Goal: Task Accomplishment & Management: Manage account settings

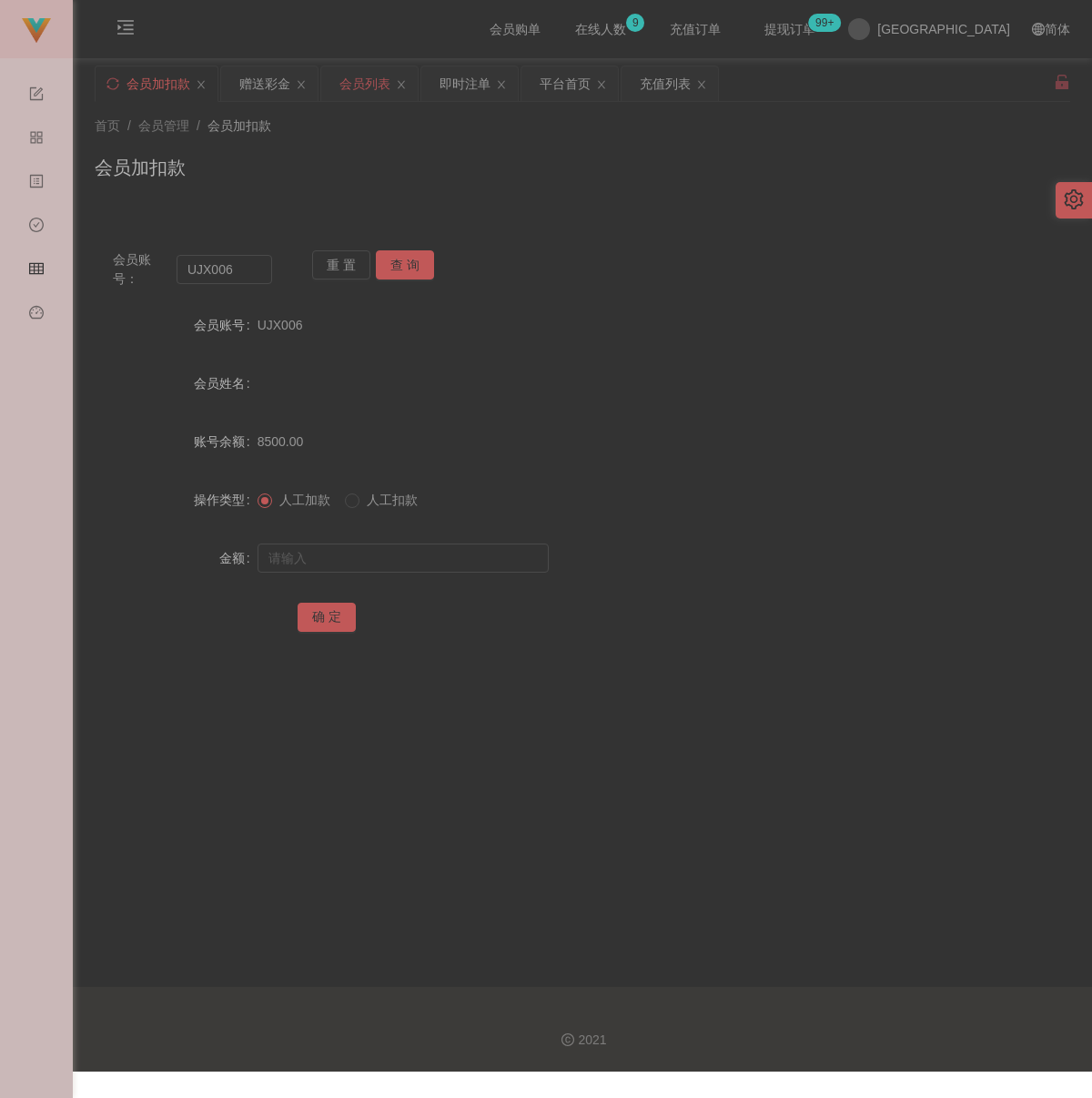
click at [377, 93] on div "会员列表" at bounding box center [365, 83] width 51 height 35
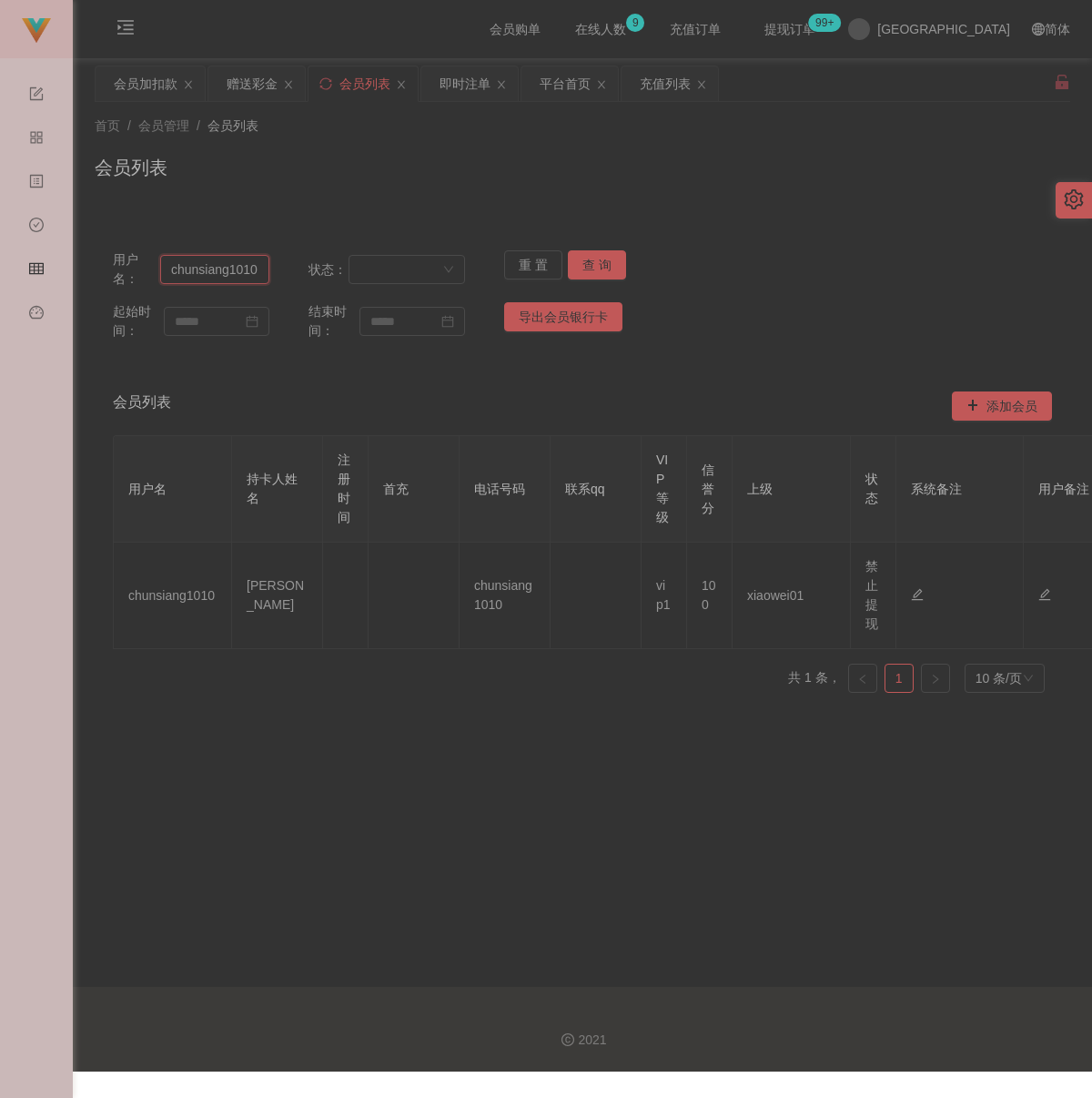
click at [249, 263] on input "chunsiang1010" at bounding box center [215, 270] width 109 height 29
paste input "ArhYin"
type input "ArhYin"
click at [593, 269] on button "查 询" at bounding box center [597, 265] width 59 height 29
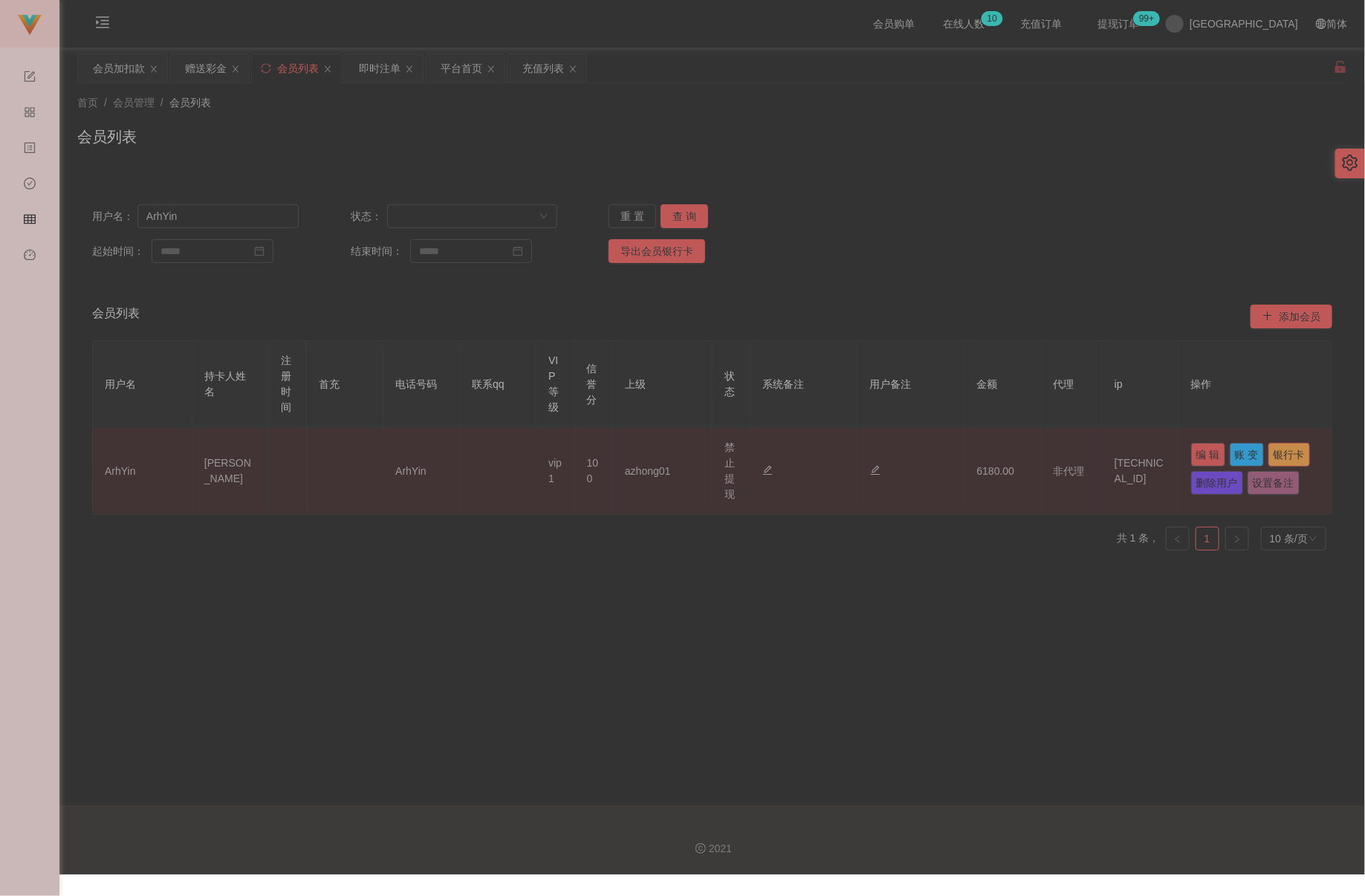
click at [891, 451] on button "银行卡" at bounding box center [1289, 455] width 42 height 24
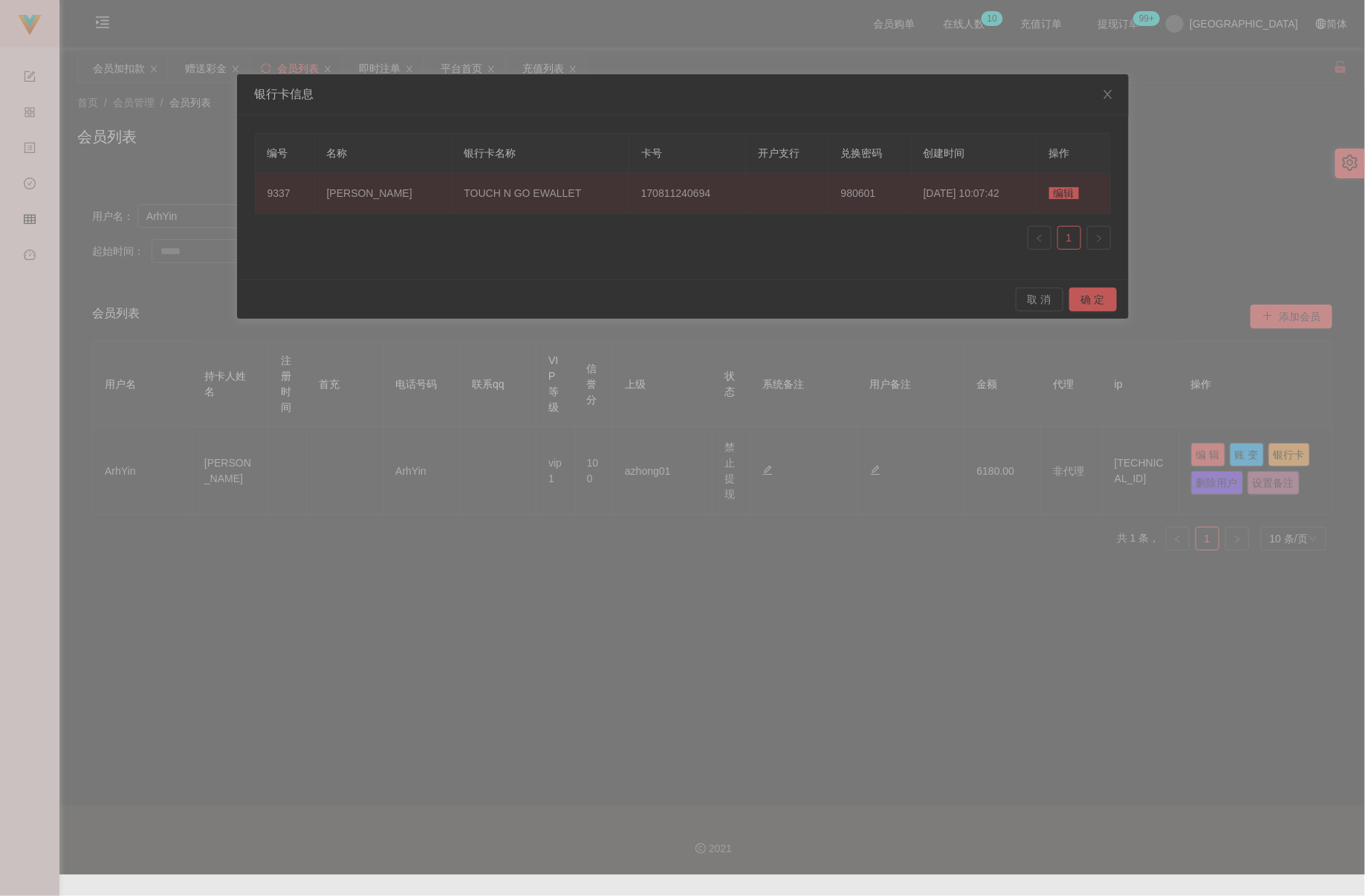
click at [891, 196] on span "编辑" at bounding box center [1065, 193] width 30 height 12
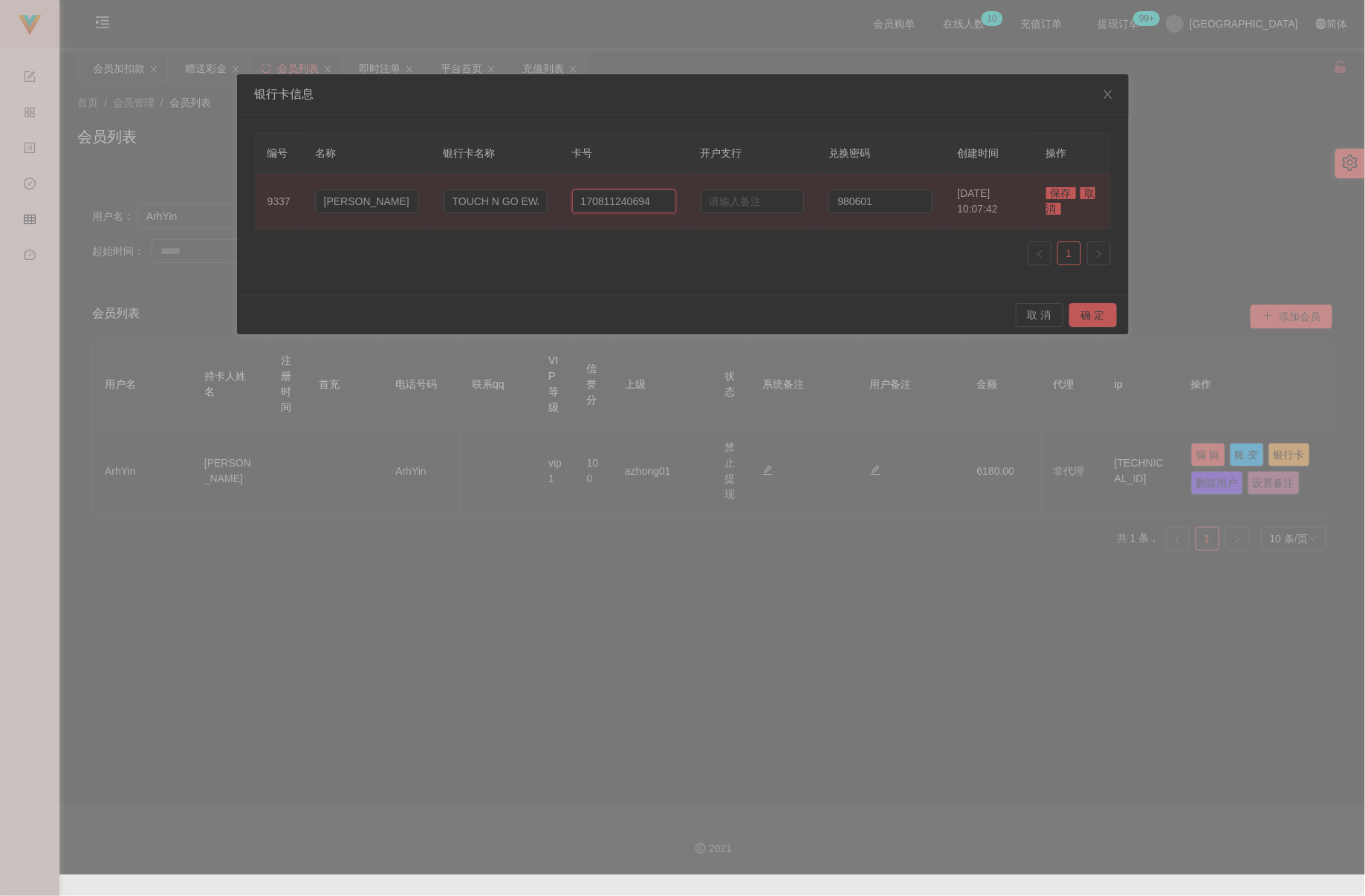
click at [649, 203] on input "170811240694" at bounding box center [624, 201] width 104 height 24
paste input "5206906556"
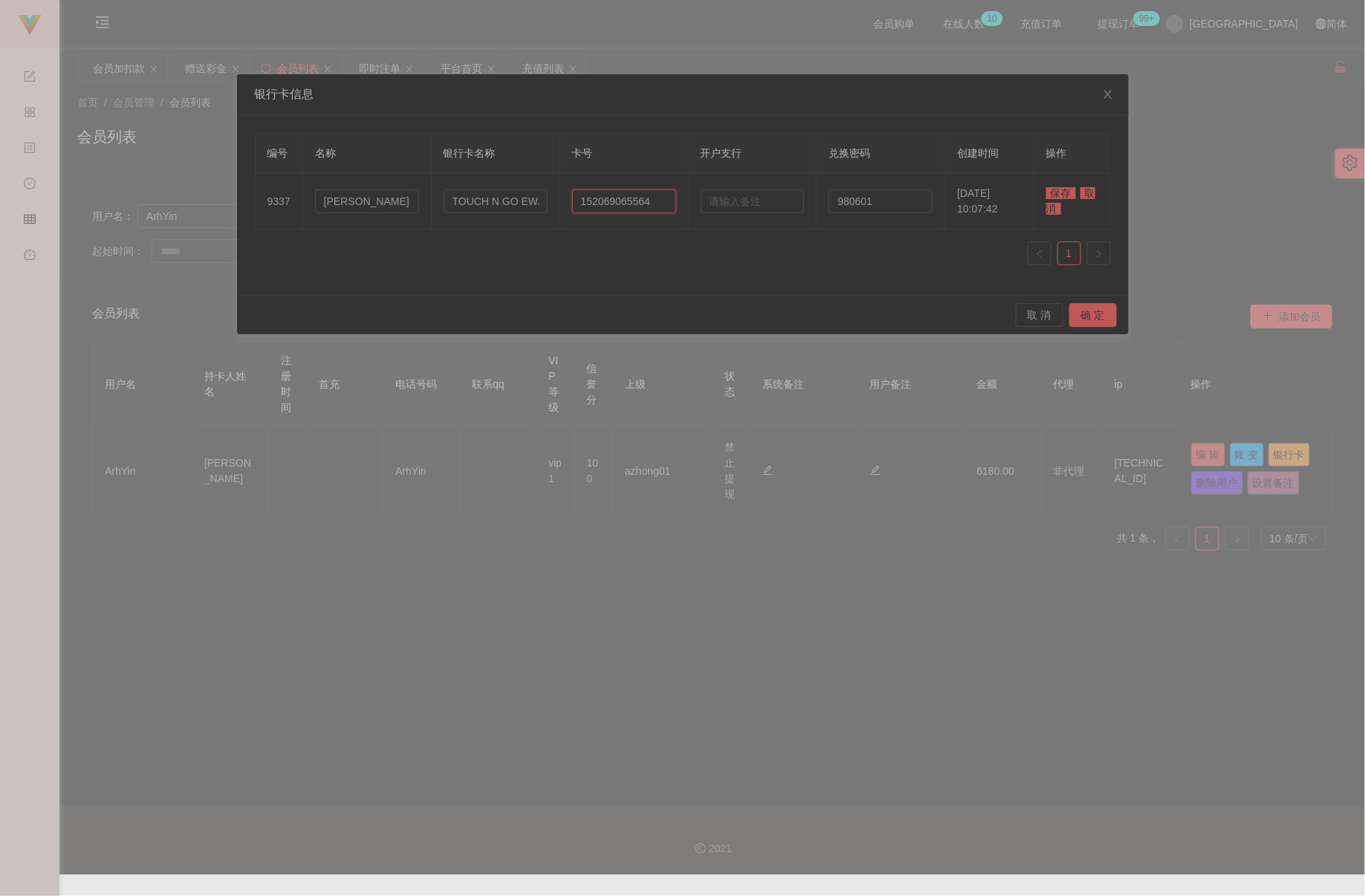
type input "152069065564"
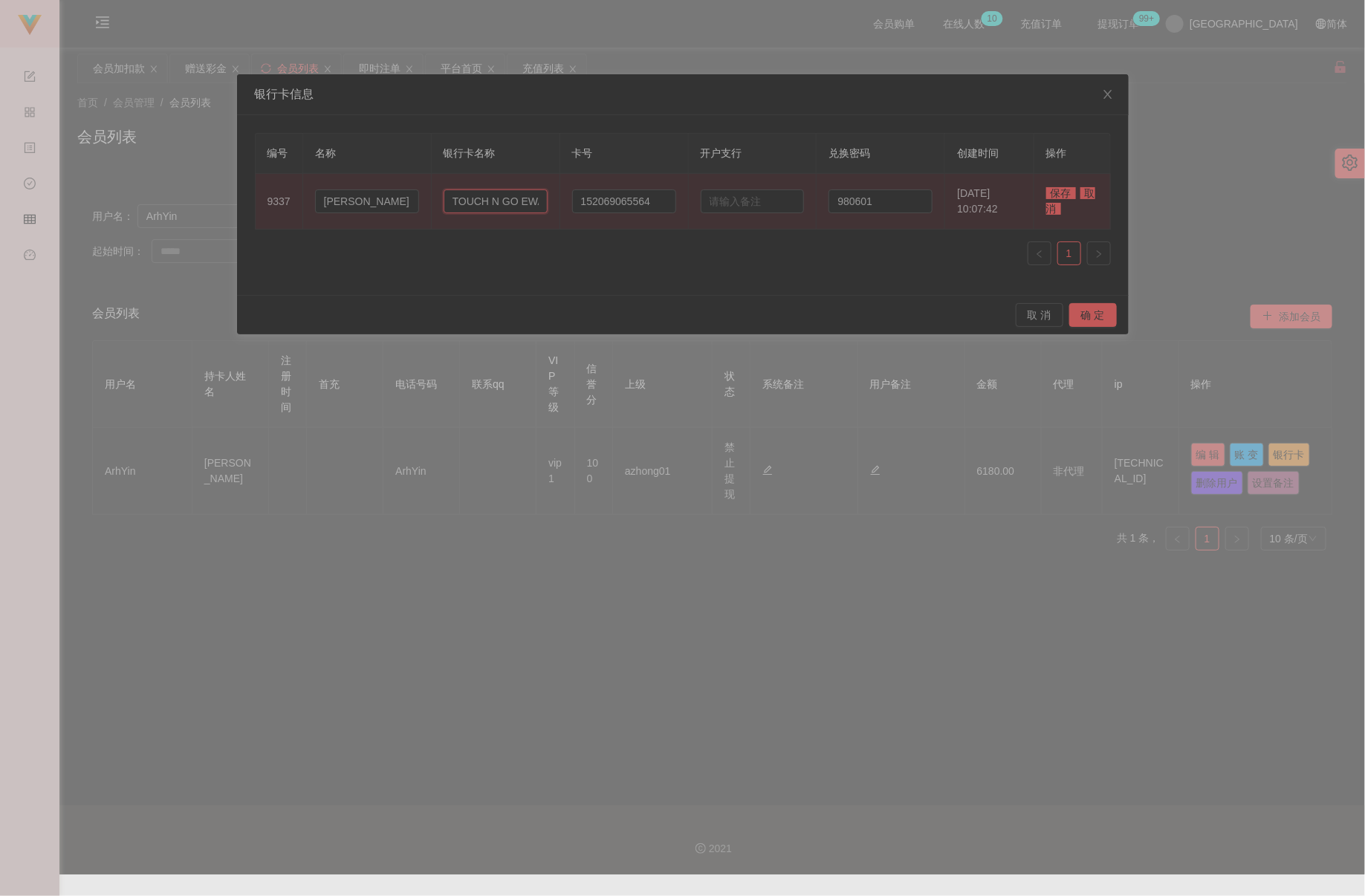
click at [468, 199] on input "TOUCH N GO EWALLET" at bounding box center [496, 201] width 104 height 24
paste input "Maybank"
click at [468, 199] on input "MaybankN GO EWALLET" at bounding box center [496, 201] width 104 height 24
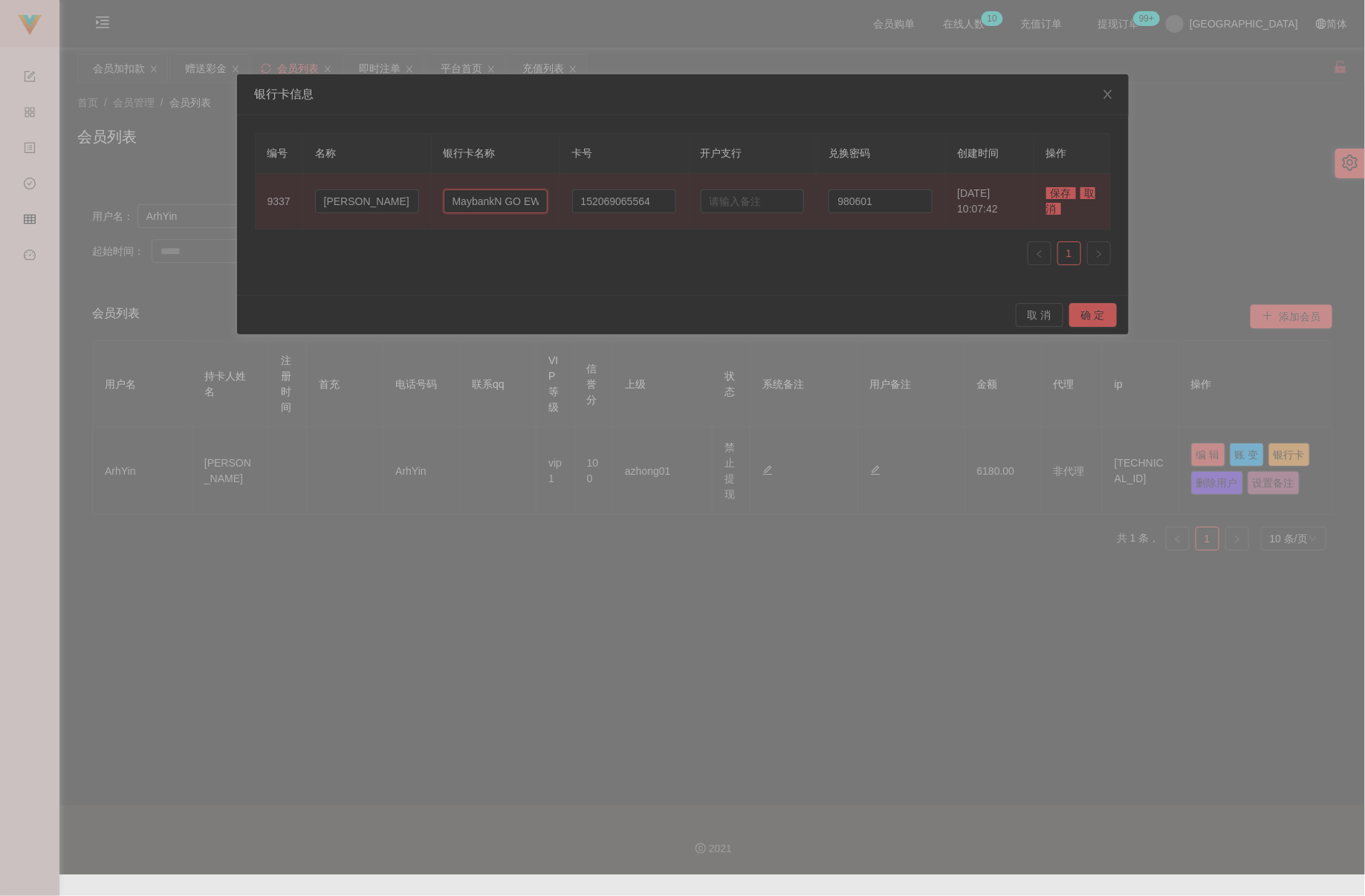
click at [468, 199] on input "MaybankN GO EWALLET" at bounding box center [496, 201] width 104 height 24
paste input "text"
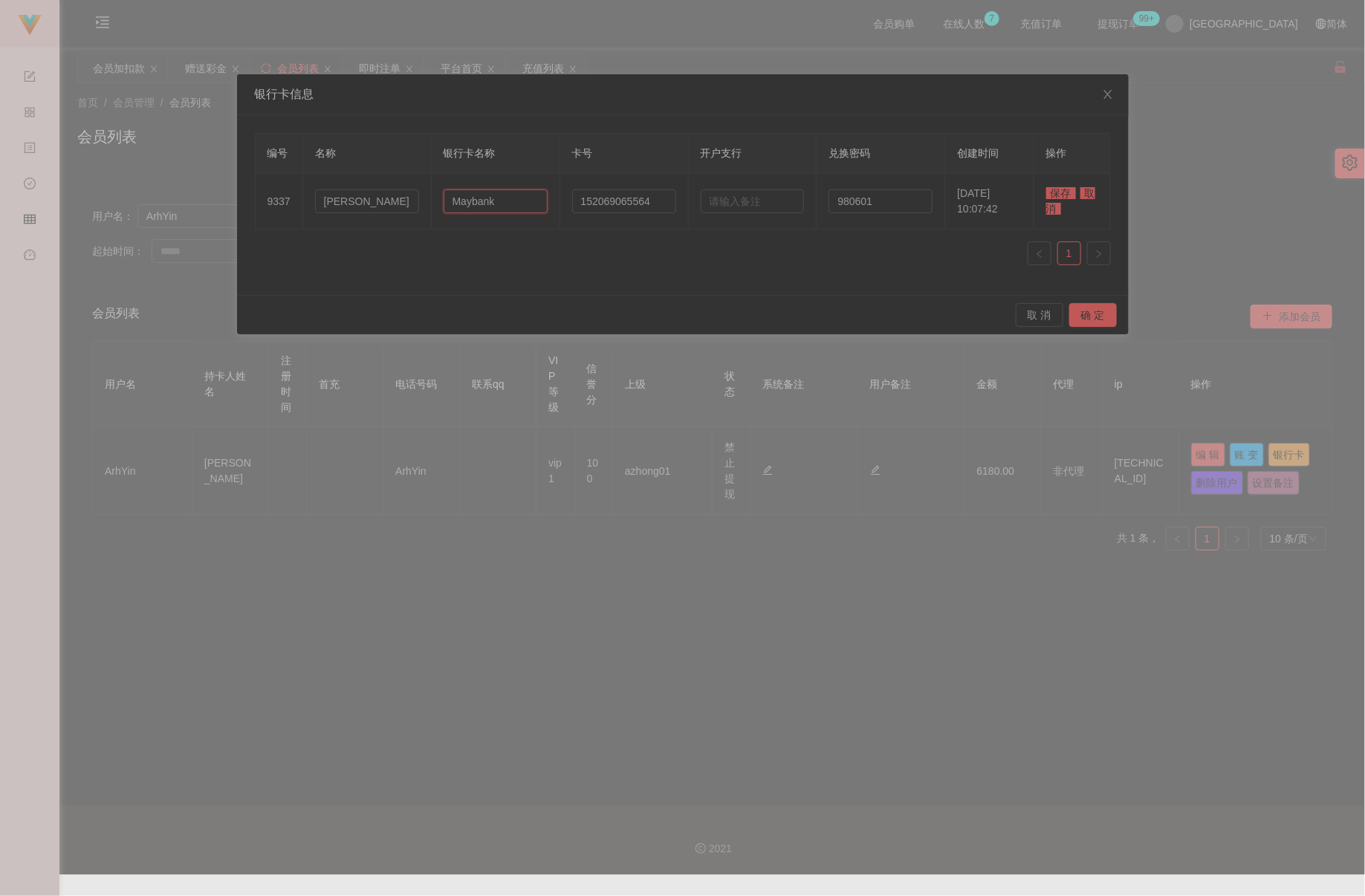
type input "Maybank"
click at [891, 192] on span "保存" at bounding box center [1062, 193] width 30 height 12
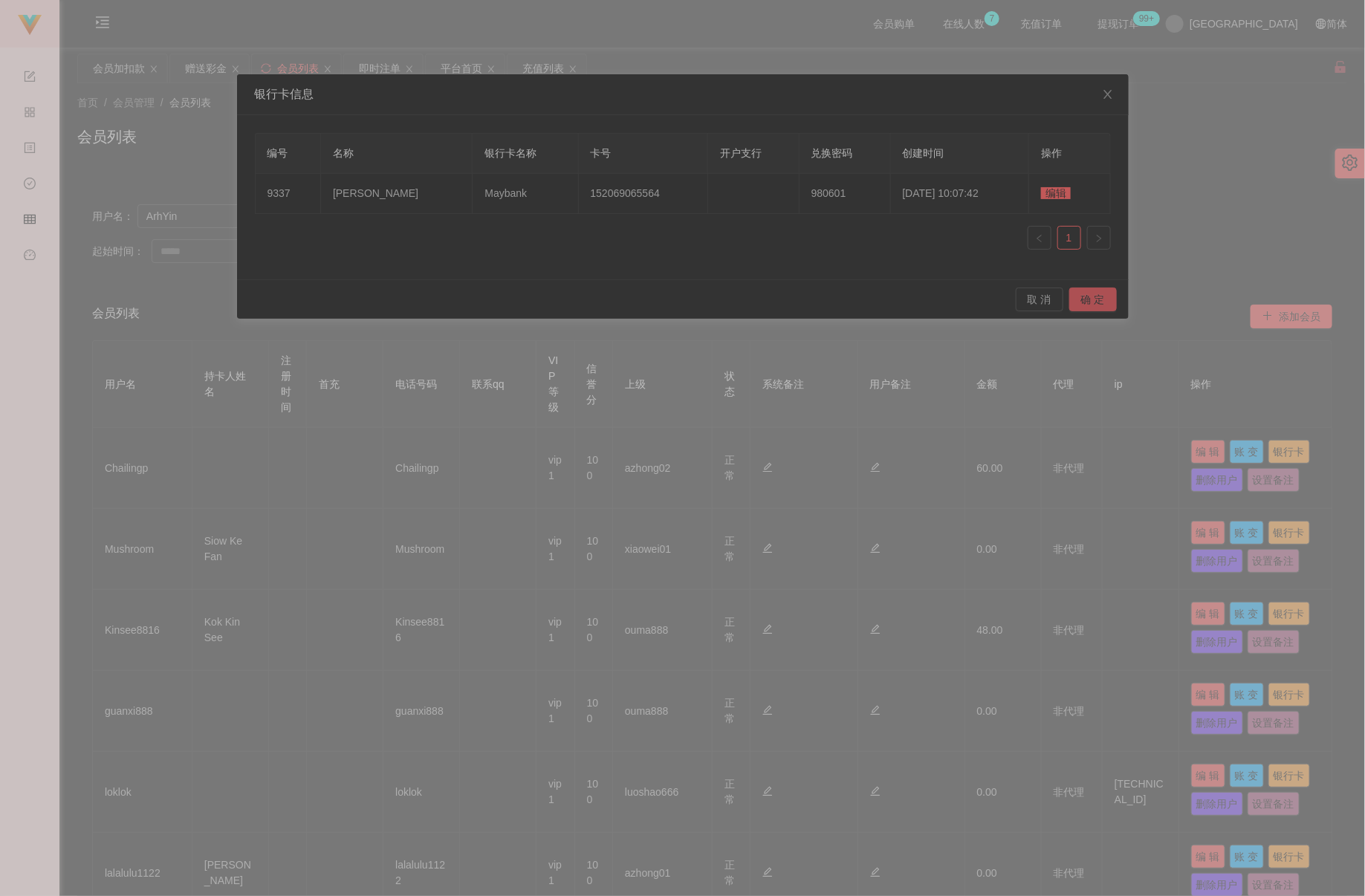
click at [891, 301] on button "确 定" at bounding box center [1093, 299] width 48 height 24
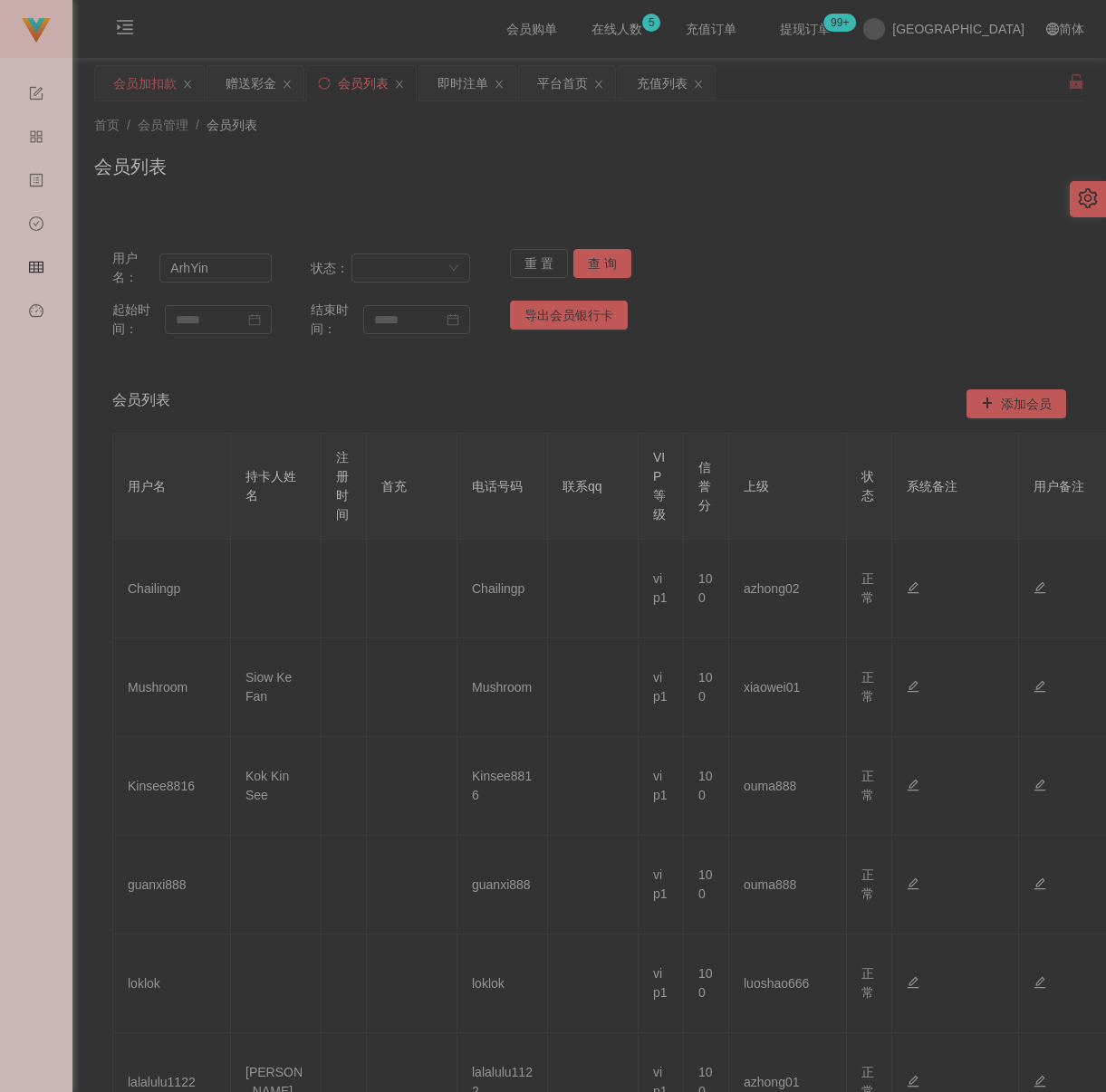
click at [166, 81] on div "会员加扣款" at bounding box center [144, 83] width 63 height 35
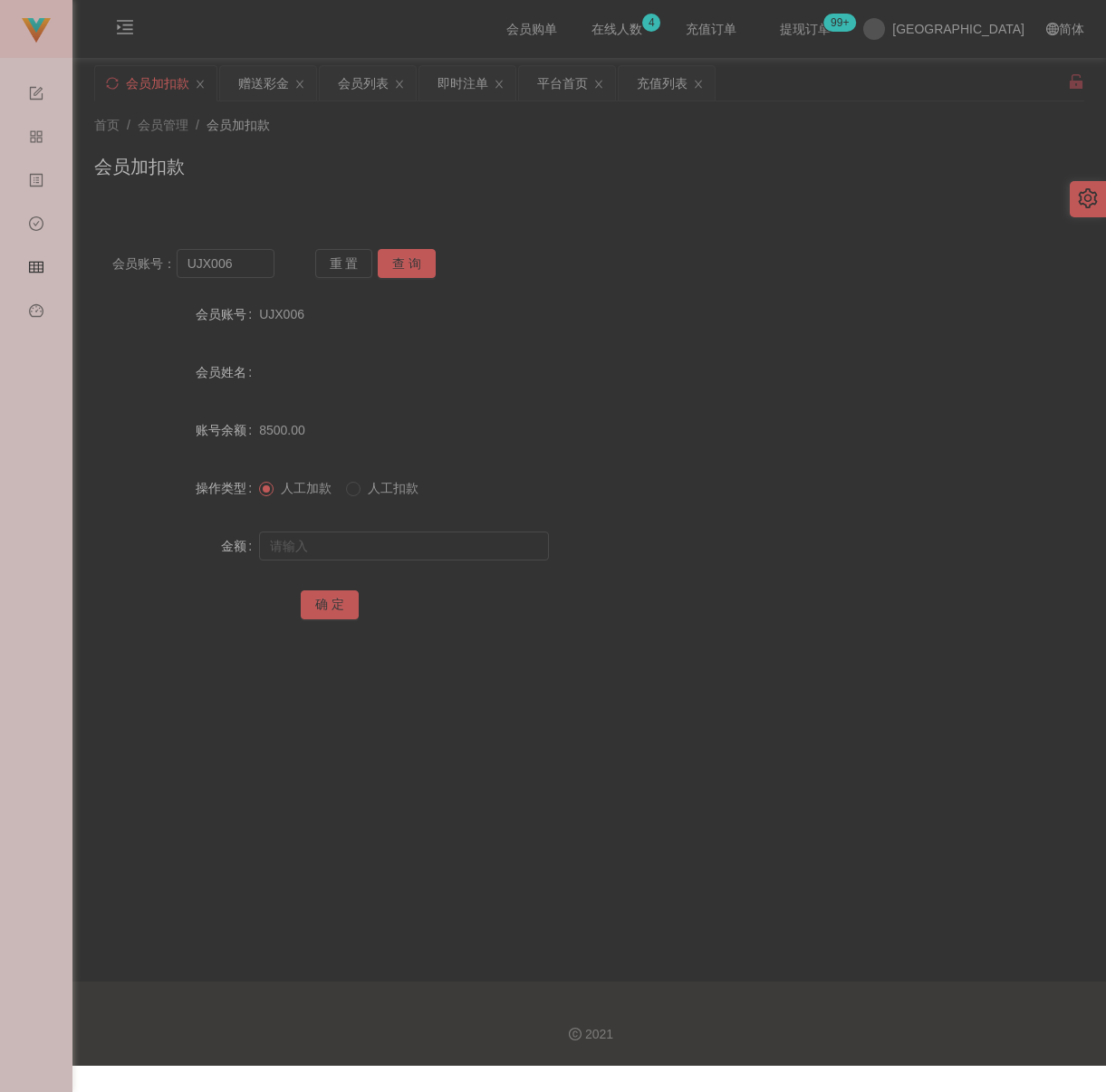
click at [542, 196] on div "首页 / 会员管理 / 会员加扣款 / 会员加扣款" at bounding box center [589, 155] width 1034 height 108
click at [254, 266] on input "UJX006" at bounding box center [225, 264] width 98 height 29
paste input "01155531150"
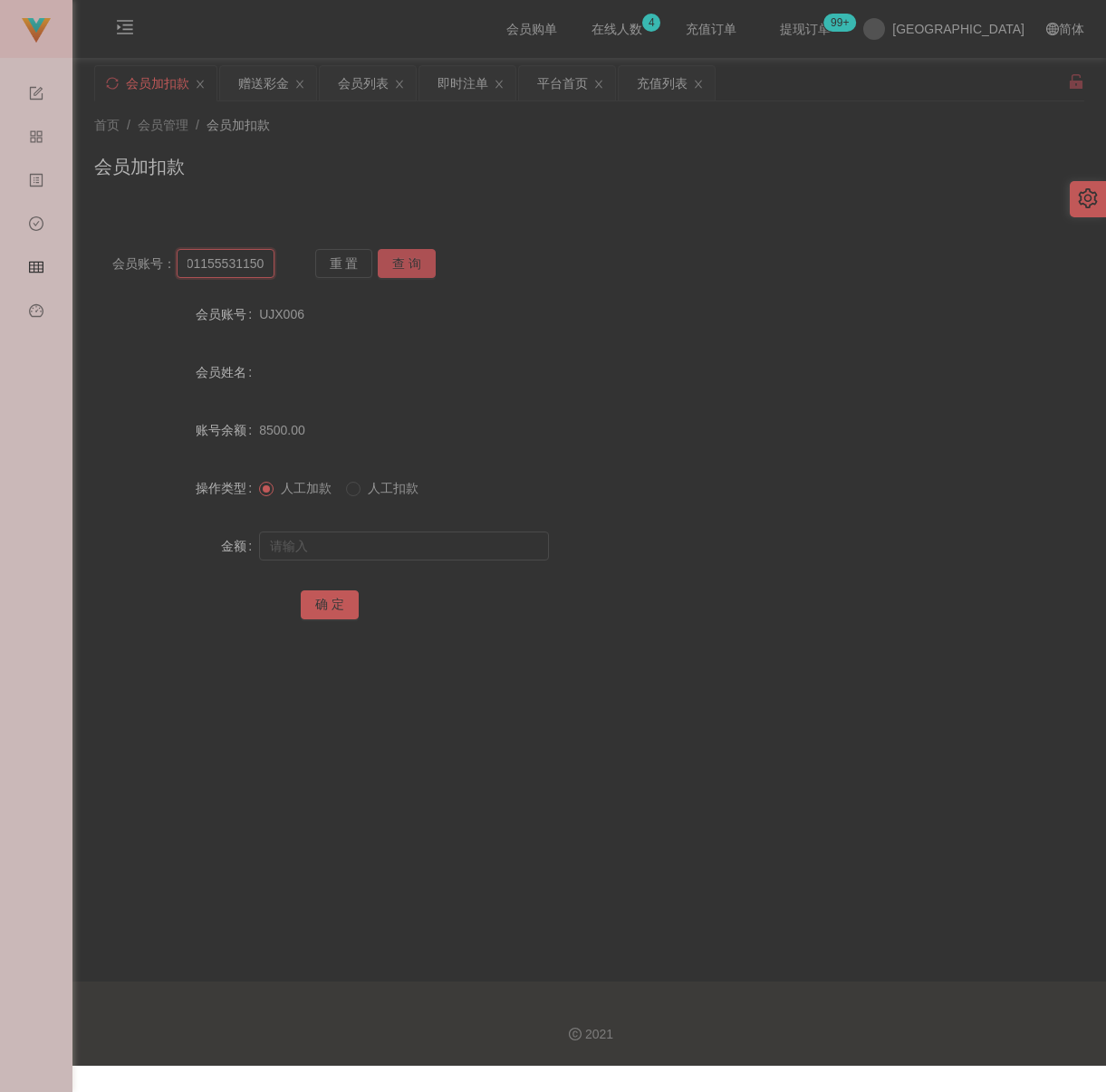
type input "01155531150"
click at [395, 255] on button "查 询" at bounding box center [407, 264] width 58 height 29
click at [372, 545] on input "text" at bounding box center [404, 546] width 290 height 29
drag, startPoint x: 479, startPoint y: 547, endPoint x: 464, endPoint y: 547, distance: 15.0
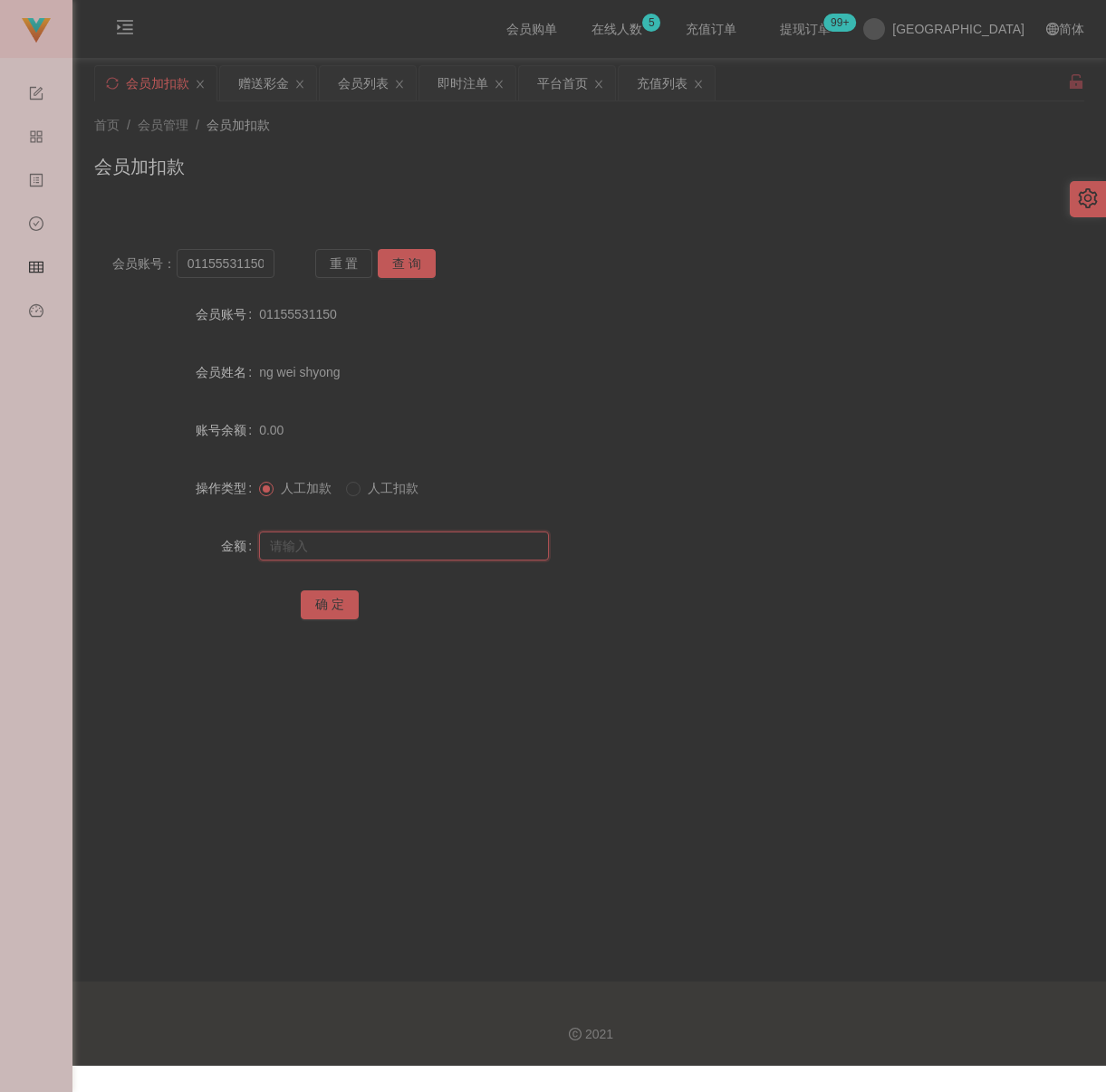
click at [479, 547] on input "text" at bounding box center [404, 546] width 290 height 29
paste input "100"
type input "100"
click at [318, 612] on button "确 定" at bounding box center [330, 605] width 58 height 29
click at [577, 193] on div "会员加扣款" at bounding box center [589, 174] width 990 height 42
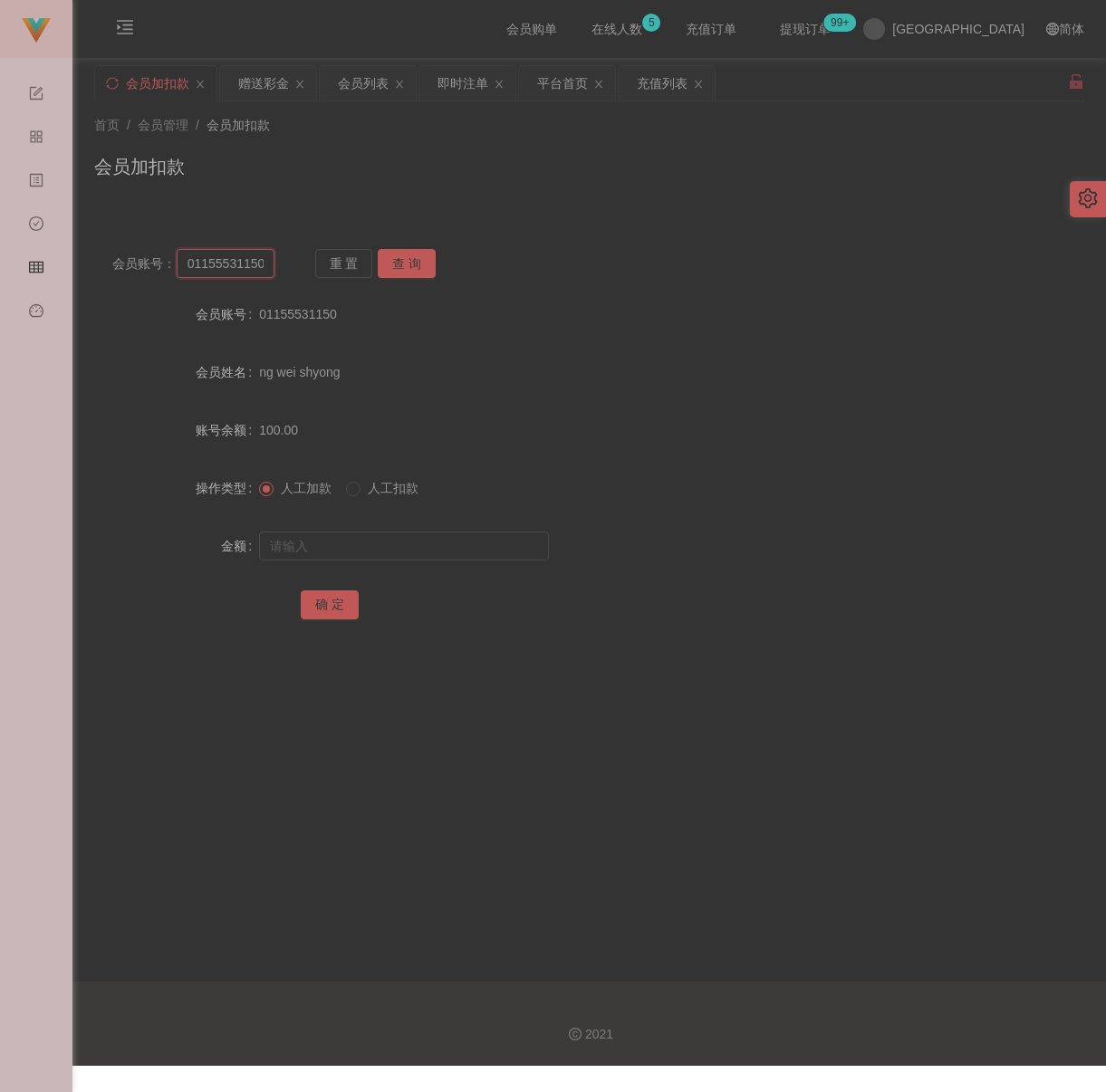
click at [256, 272] on input "01155531150" at bounding box center [225, 264] width 98 height 29
paste input "Chailingp"
type input "Chailingp"
click at [412, 259] on button "查 询" at bounding box center [407, 264] width 58 height 29
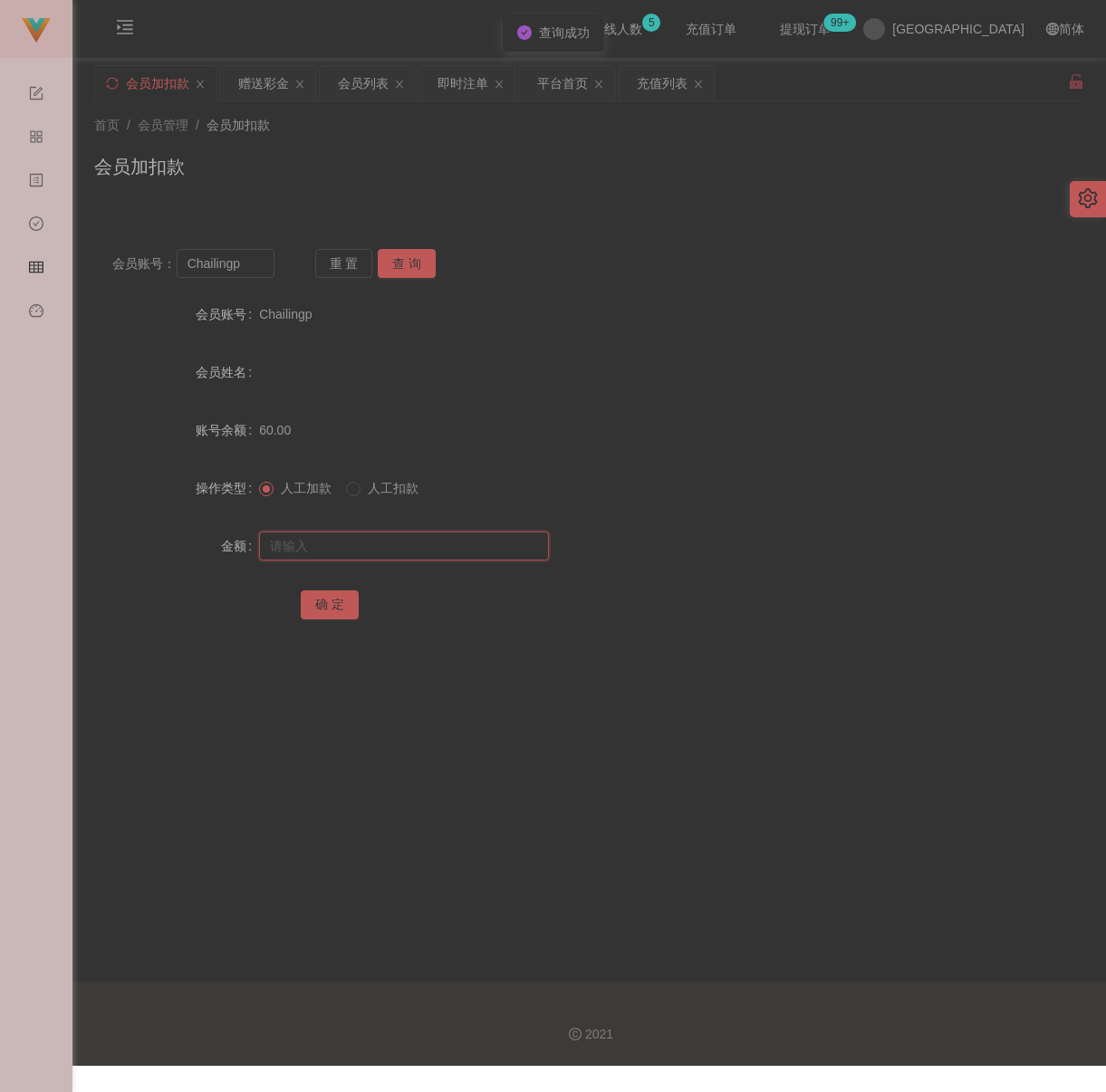
click at [390, 560] on input "text" at bounding box center [404, 546] width 290 height 29
click at [433, 560] on input "text" at bounding box center [404, 546] width 290 height 29
paste input "300"
type input "300"
click at [327, 611] on button "确 定" at bounding box center [330, 605] width 58 height 29
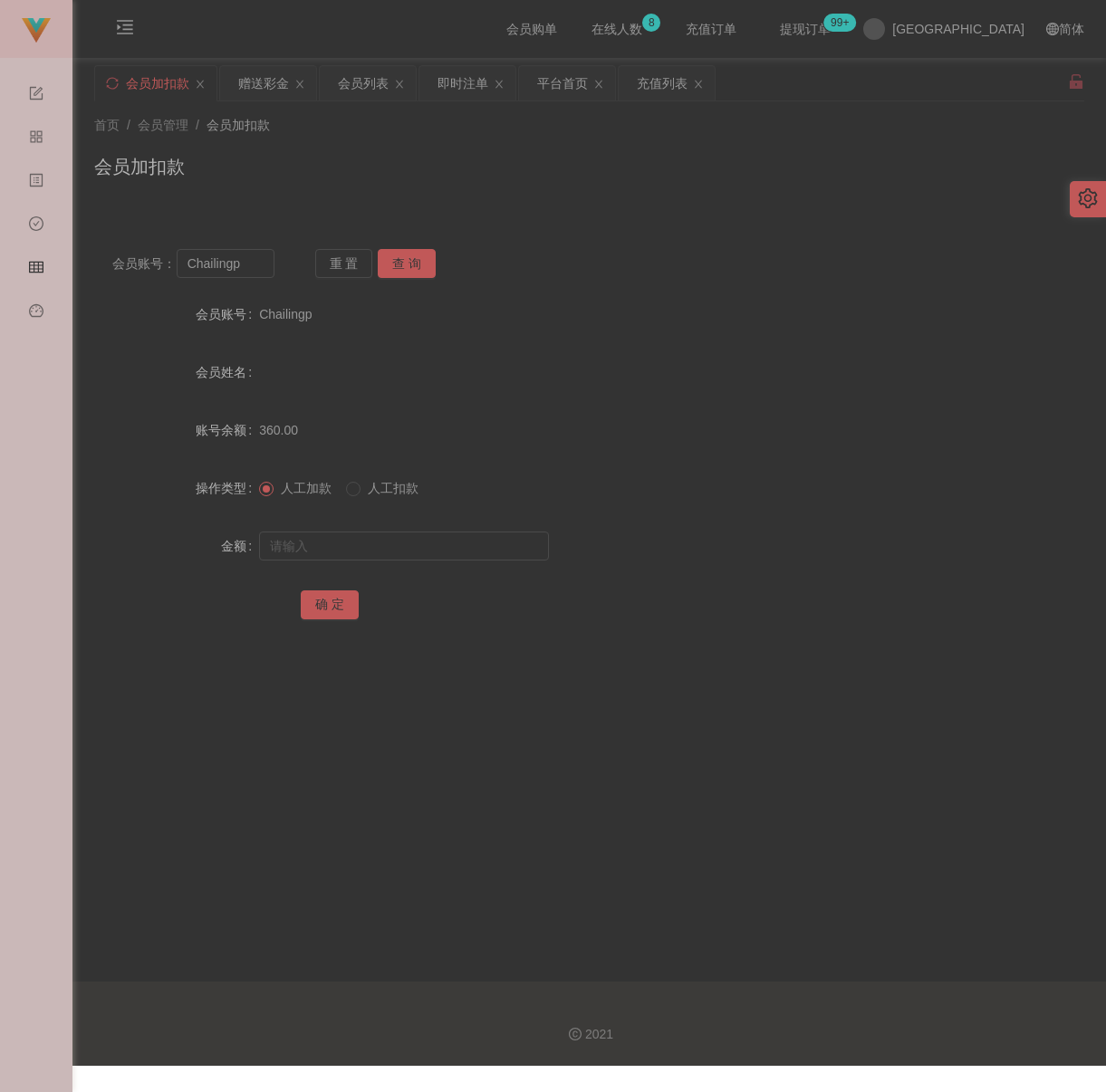
click at [642, 164] on div "会员加扣款" at bounding box center [589, 174] width 990 height 42
click at [253, 265] on input "Chailingp" at bounding box center [225, 264] width 98 height 29
paste input "Kellysing5484"
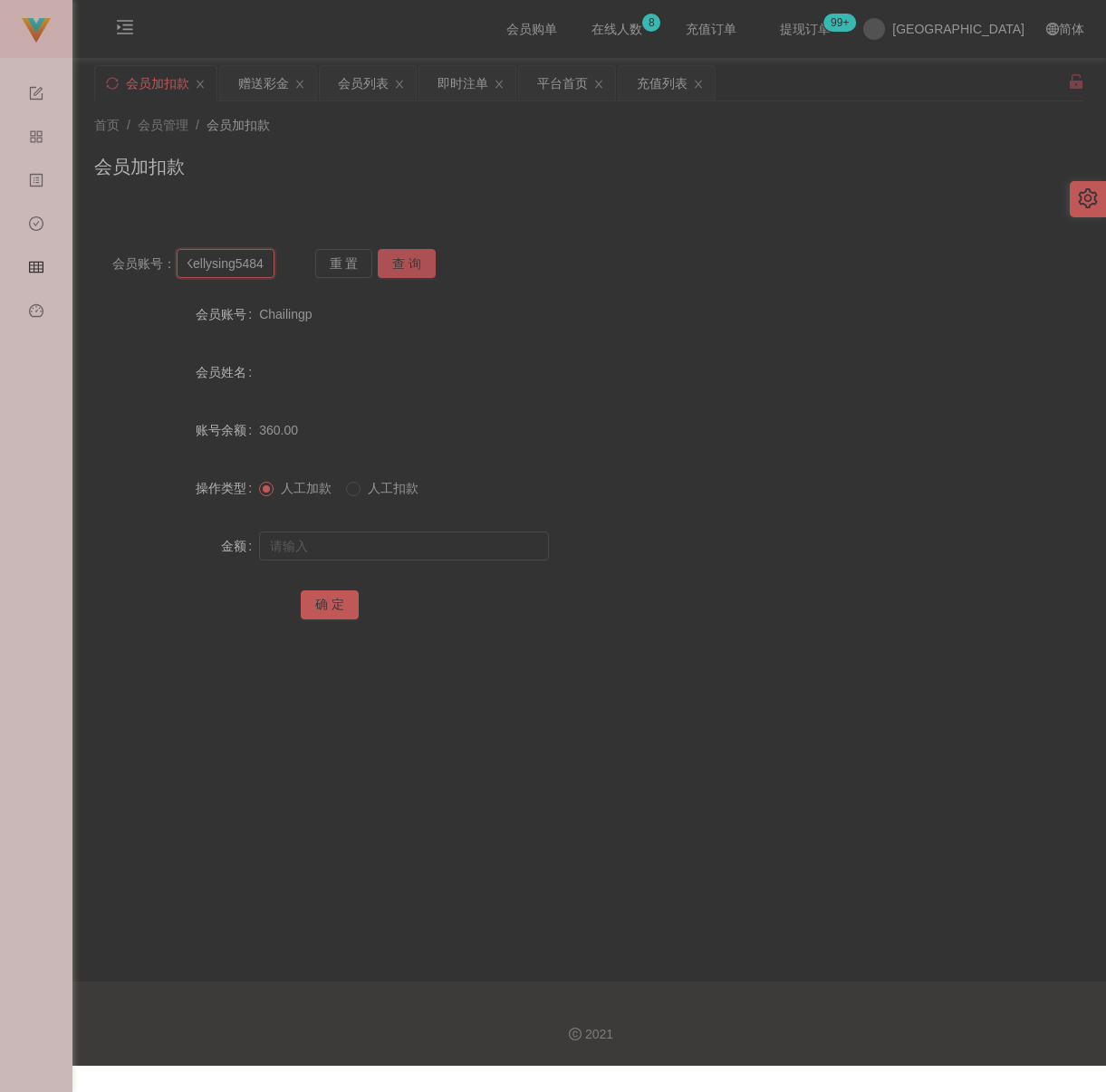
type input "Kellysing5484"
click at [422, 261] on button "查 询" at bounding box center [407, 264] width 58 height 29
click at [419, 555] on input "text" at bounding box center [404, 546] width 290 height 29
click at [451, 557] on input "text" at bounding box center [404, 546] width 290 height 29
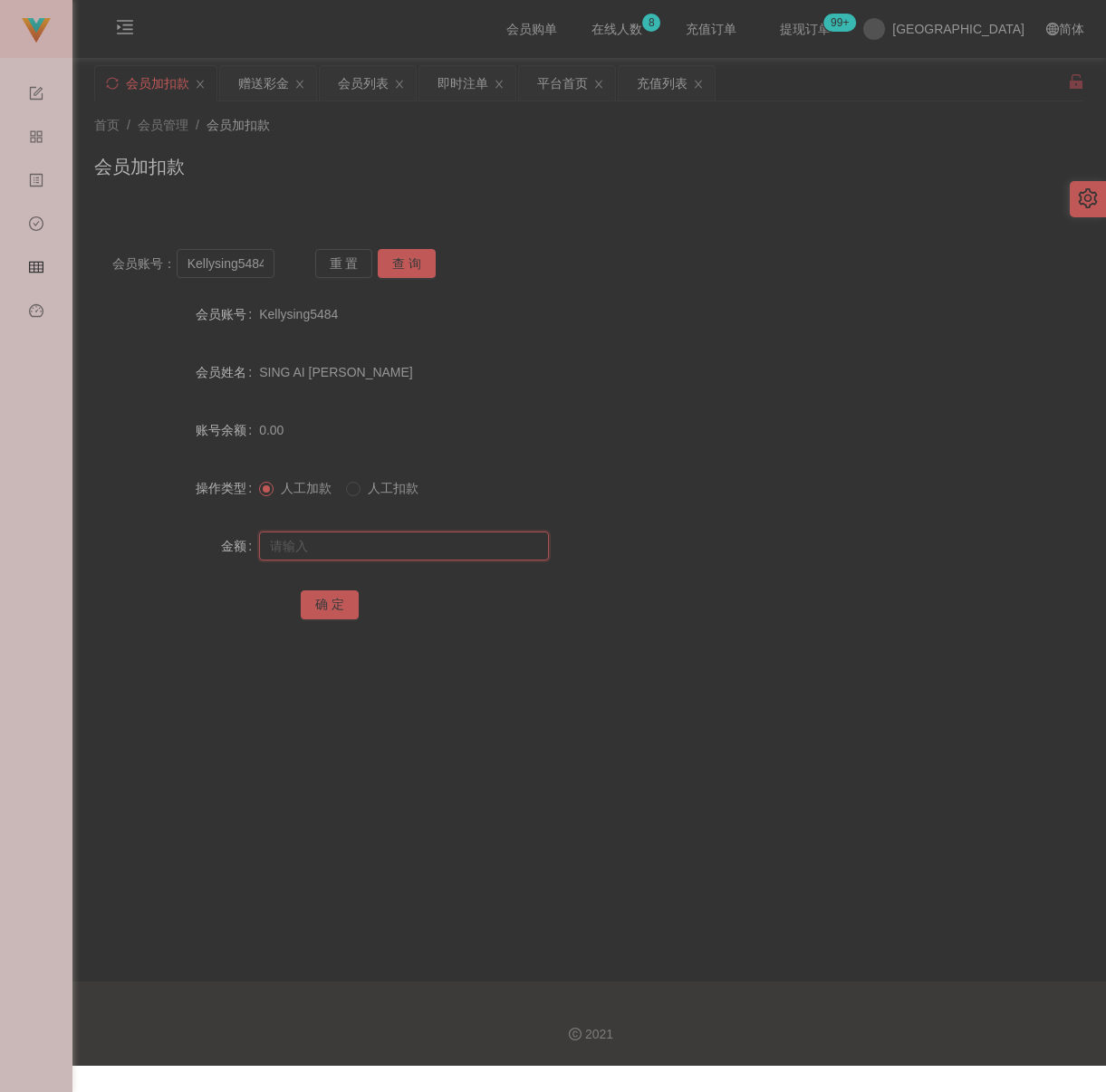
paste input "100"
type input "100"
click at [312, 611] on button "确 定" at bounding box center [330, 605] width 58 height 29
drag, startPoint x: 601, startPoint y: 182, endPoint x: 562, endPoint y: 188, distance: 39.5
click at [601, 182] on div "会员加扣款" at bounding box center [589, 174] width 990 height 42
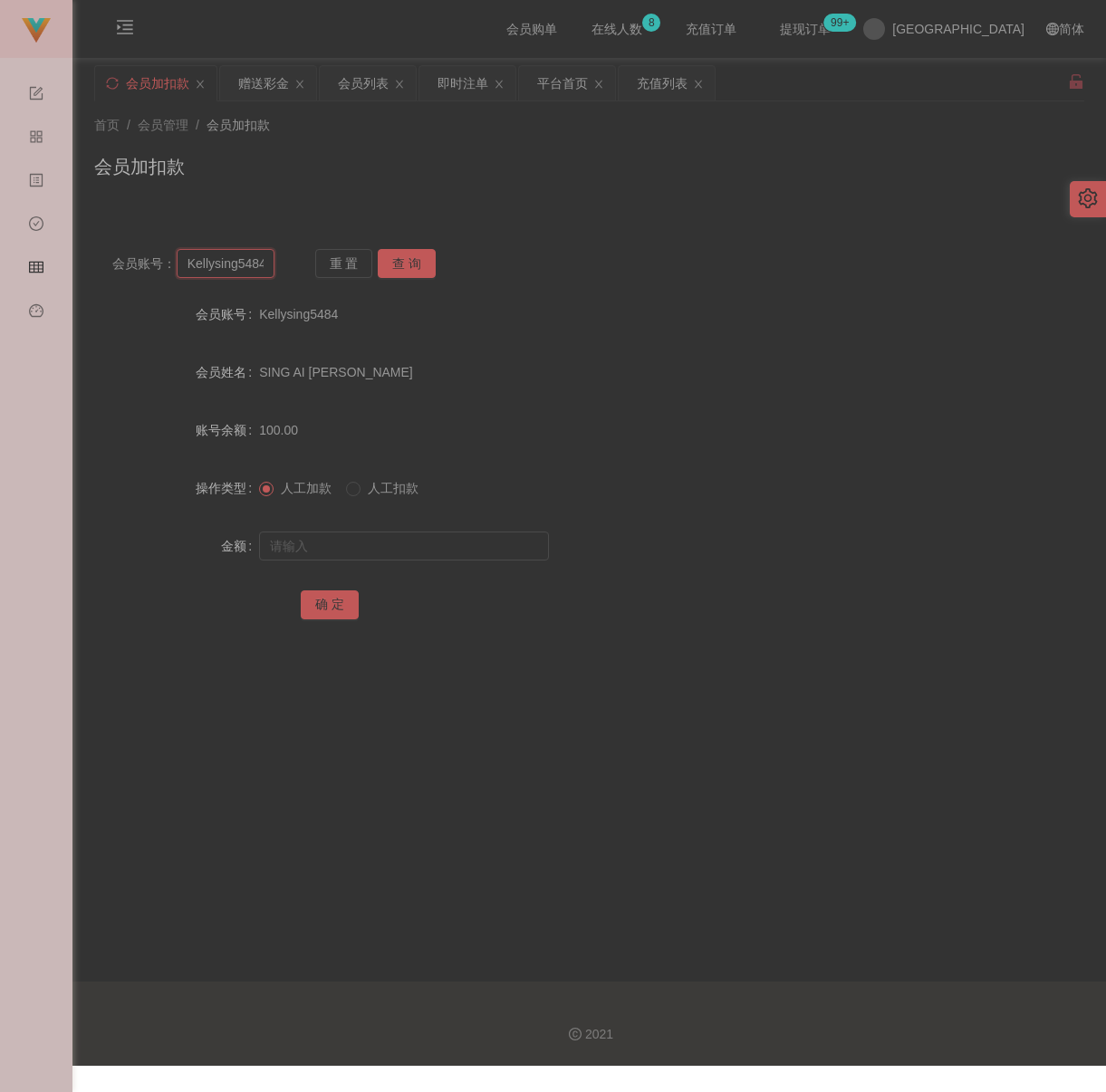
click at [265, 270] on input "Kellysing5484" at bounding box center [225, 264] width 98 height 29
paste input "song8100"
type input "song8100"
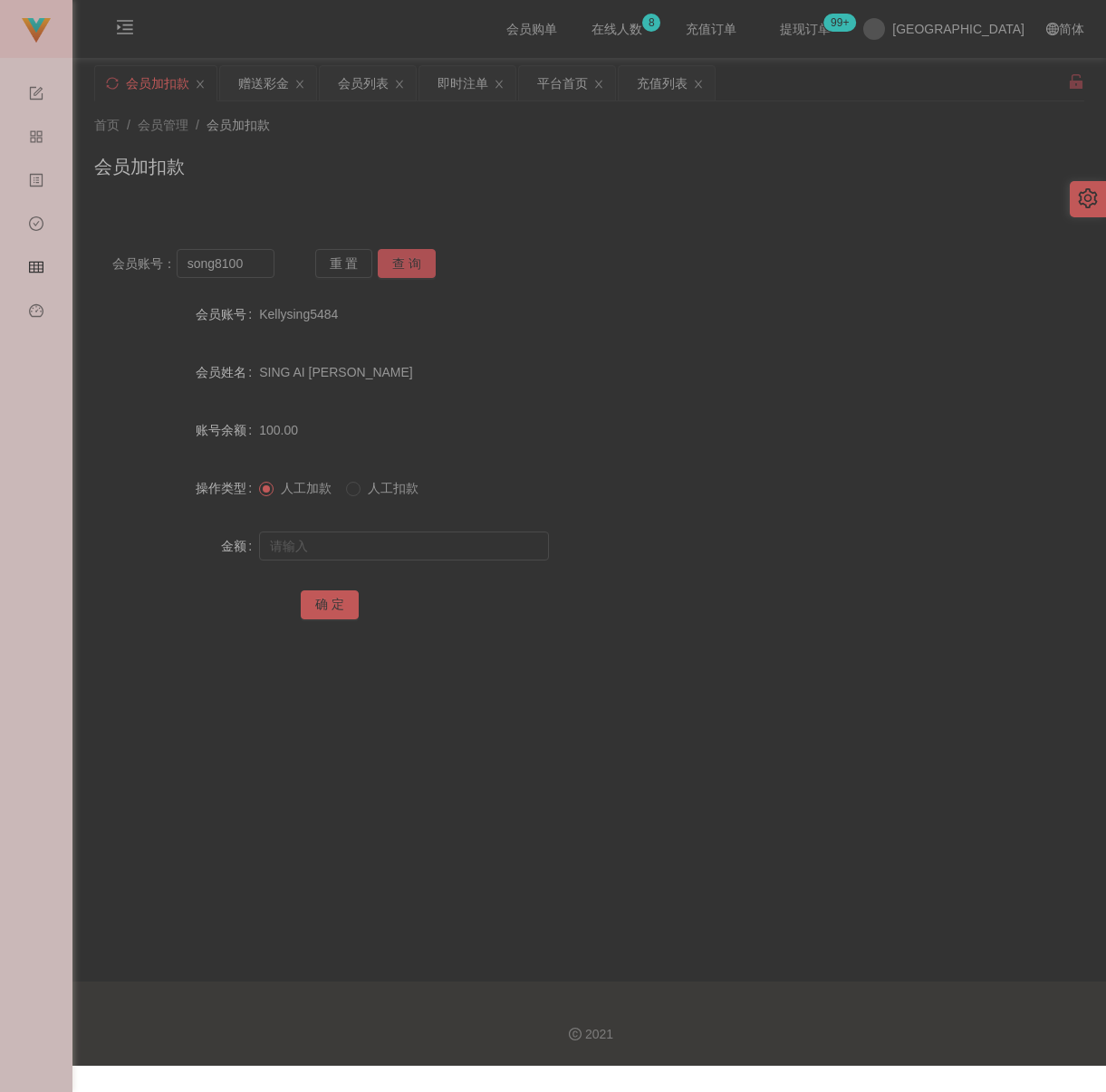
click at [423, 272] on button "查 询" at bounding box center [407, 264] width 58 height 29
click at [402, 560] on input "text" at bounding box center [404, 546] width 290 height 29
click at [424, 560] on input "text" at bounding box center [404, 546] width 290 height 29
paste input "1200"
type input "1200"
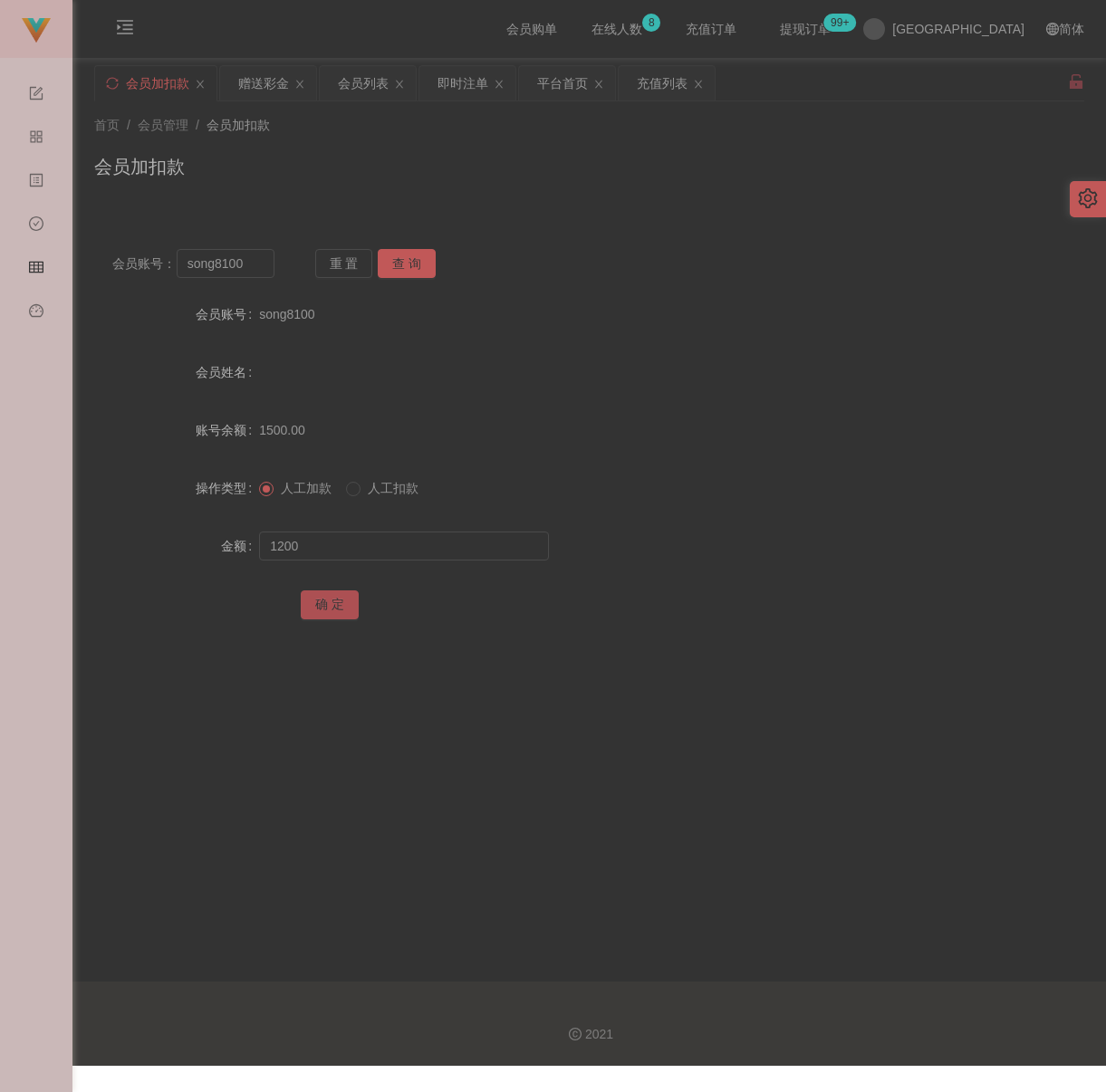
click at [339, 617] on button "确 定" at bounding box center [330, 605] width 58 height 29
click at [427, 170] on div "会员加扣款" at bounding box center [589, 174] width 990 height 42
click at [269, 264] on input "song8100" at bounding box center [225, 264] width 98 height 29
paste input "WW123"
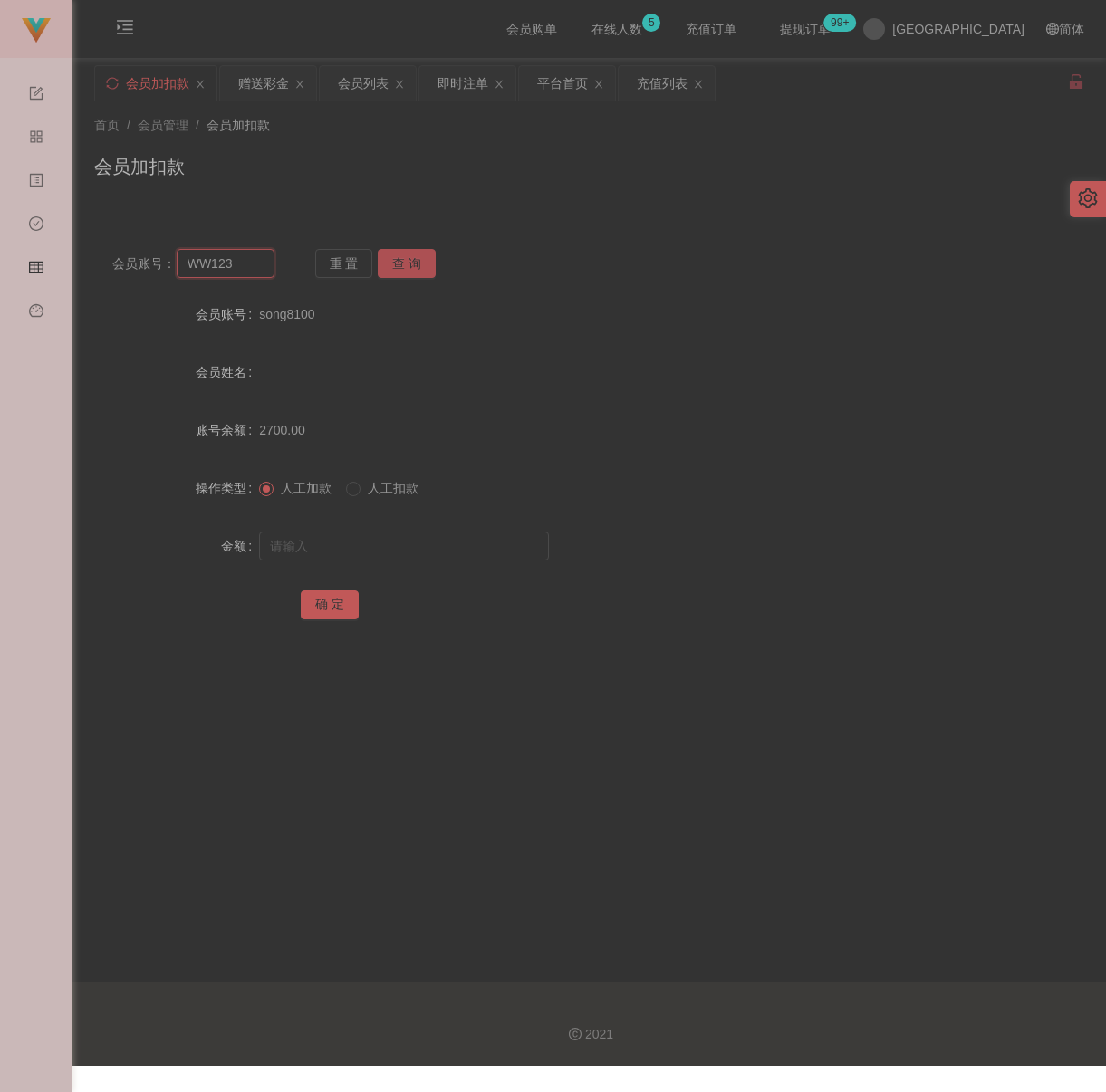
type input "WW123"
click at [403, 258] on button "查 询" at bounding box center [407, 264] width 58 height 29
click at [362, 560] on input "text" at bounding box center [404, 546] width 290 height 29
click at [471, 538] on div at bounding box center [548, 546] width 578 height 36
click at [462, 551] on input "text" at bounding box center [404, 546] width 290 height 29
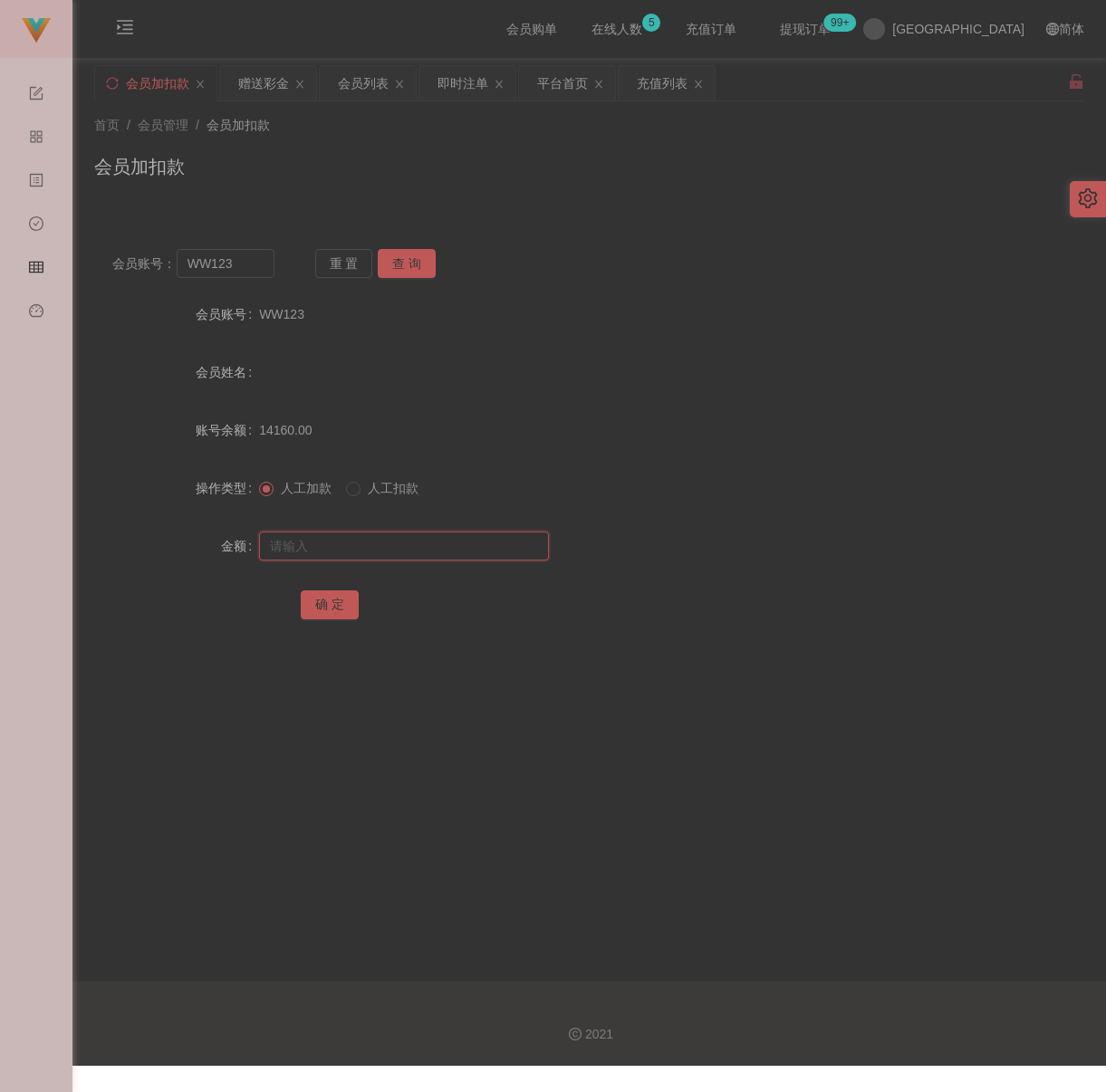
paste input "100"
type input "100"
click at [326, 608] on button "确 定" at bounding box center [330, 605] width 58 height 29
click at [231, 275] on input "WW123" at bounding box center [225, 264] width 98 height 29
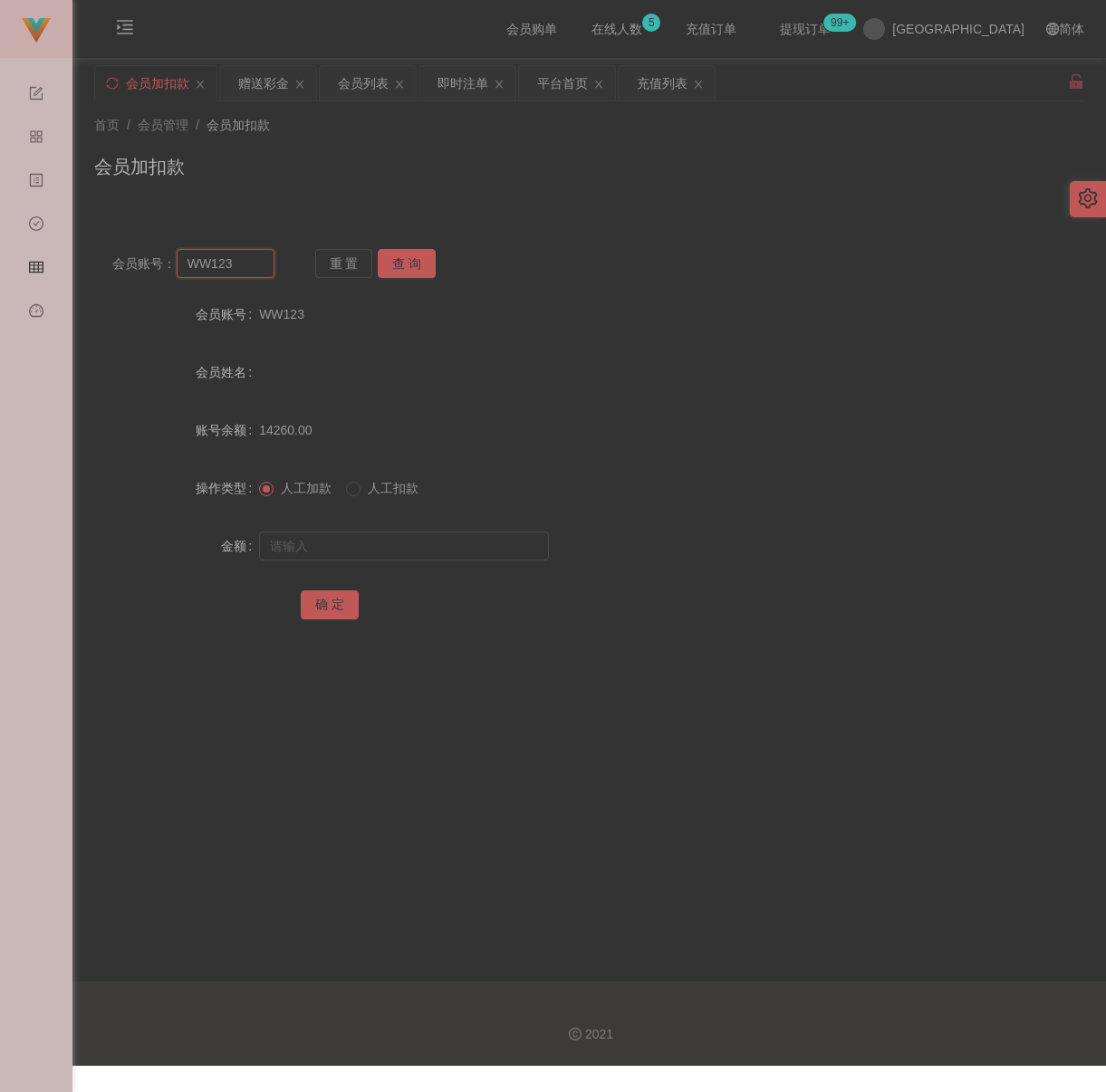
paste input "[PERSON_NAME]"
click at [401, 264] on button "查 询" at bounding box center [407, 264] width 58 height 29
click at [231, 278] on input "[PERSON_NAME]" at bounding box center [225, 264] width 98 height 29
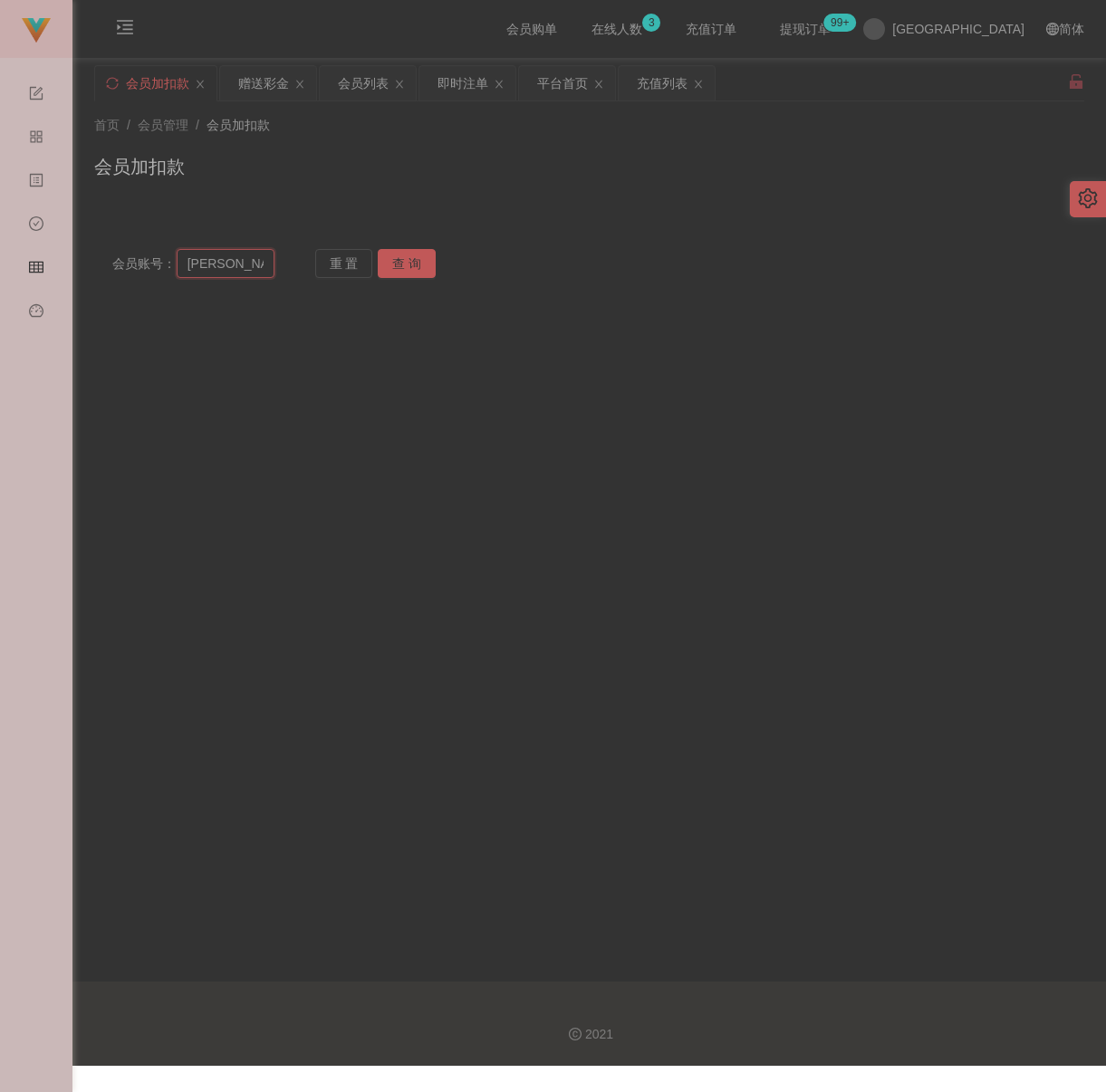
click at [231, 278] on input "[PERSON_NAME]" at bounding box center [225, 264] width 98 height 29
paste input "[PERSON_NAME]"
type input "ChinKaiSeng"
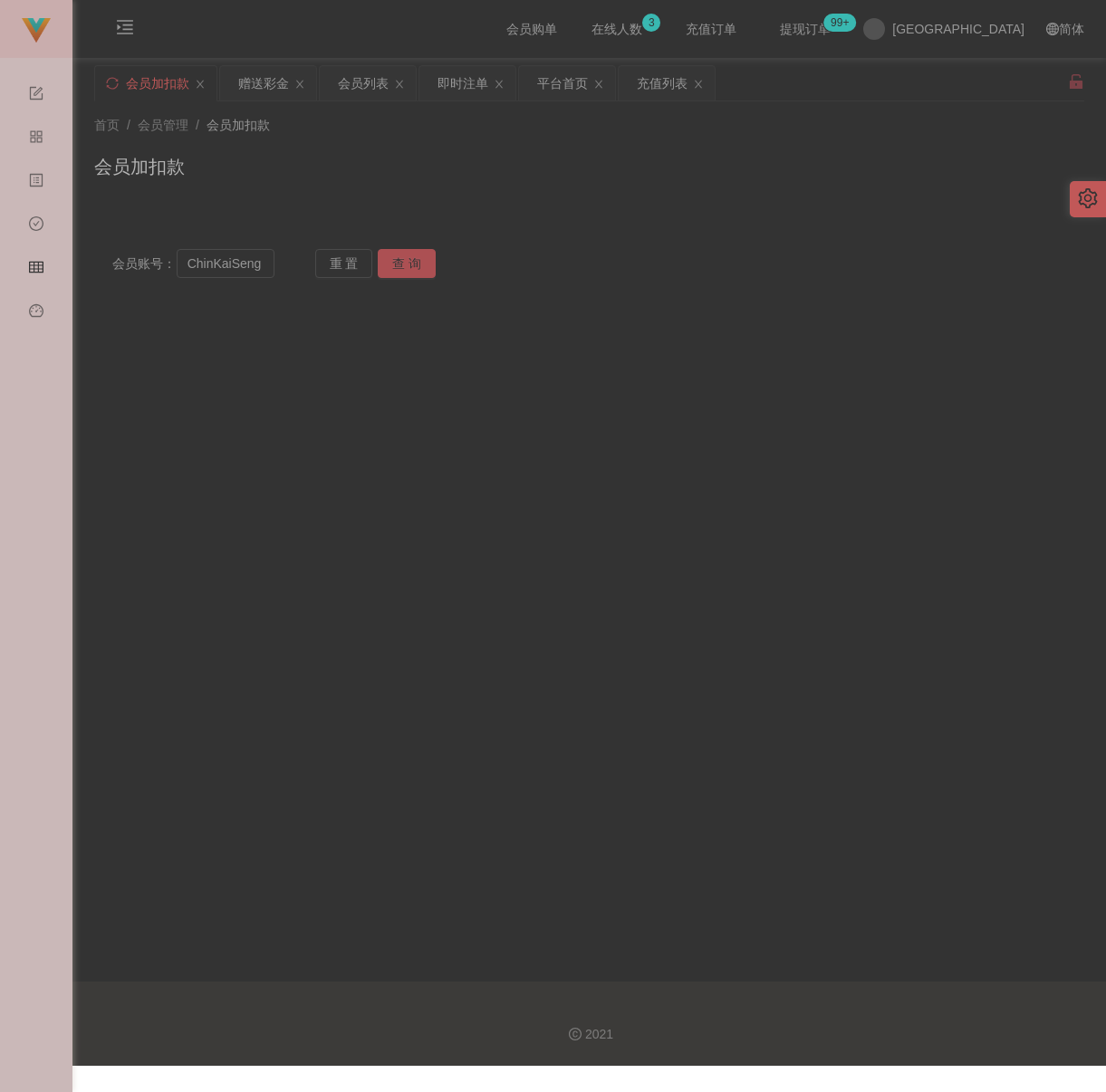
click at [405, 261] on button "查 询" at bounding box center [407, 264] width 58 height 29
click at [379, 556] on input "text" at bounding box center [404, 546] width 290 height 29
click at [433, 547] on input "text" at bounding box center [404, 546] width 290 height 29
paste input "4000"
type input "4000"
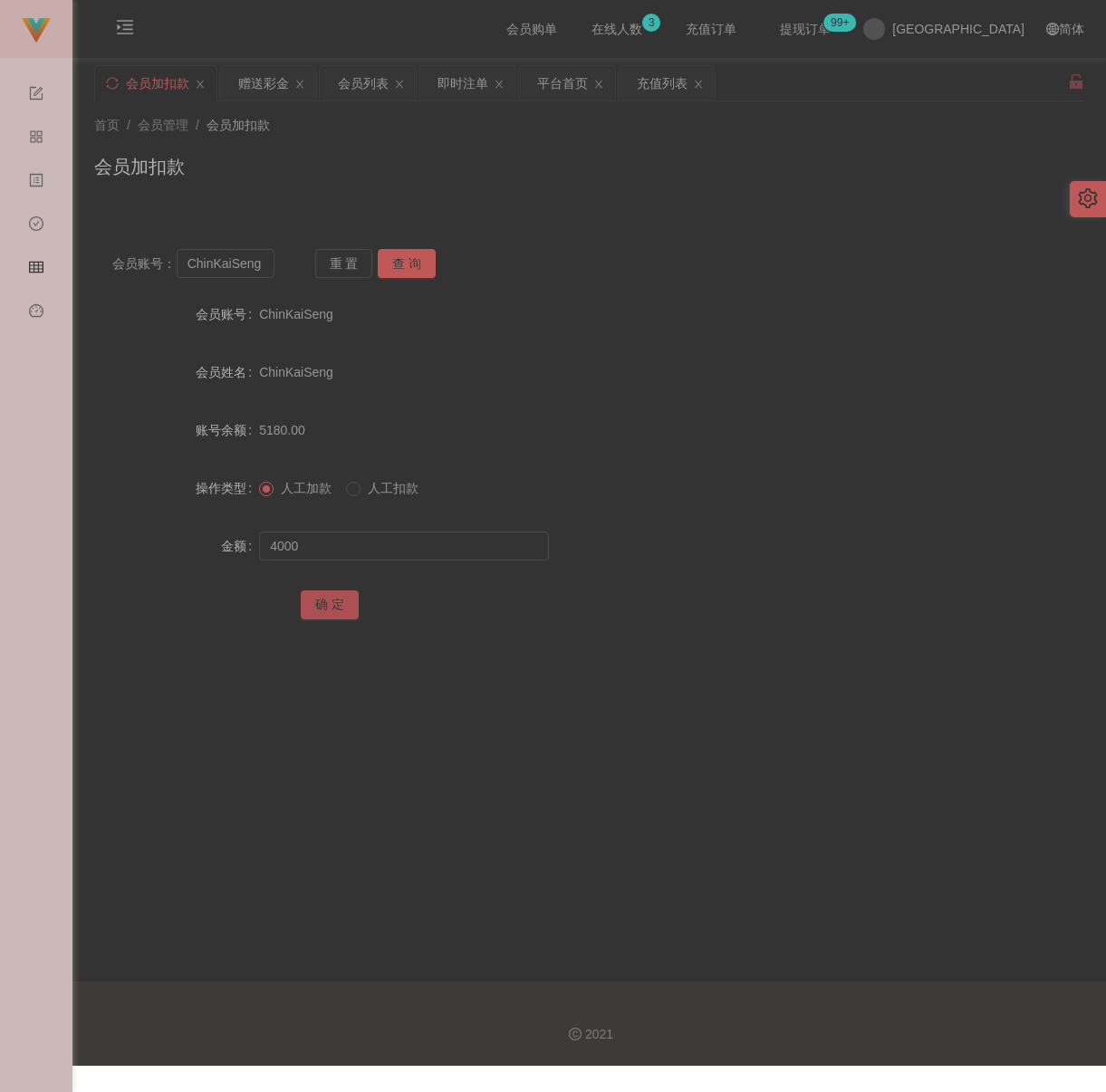
click at [315, 609] on button "确 定" at bounding box center [330, 605] width 58 height 29
click at [916, 161] on div "会员加扣款" at bounding box center [589, 174] width 990 height 42
click at [258, 272] on input "ChinKaiSeng" at bounding box center [225, 264] width 98 height 29
paste input "You123"
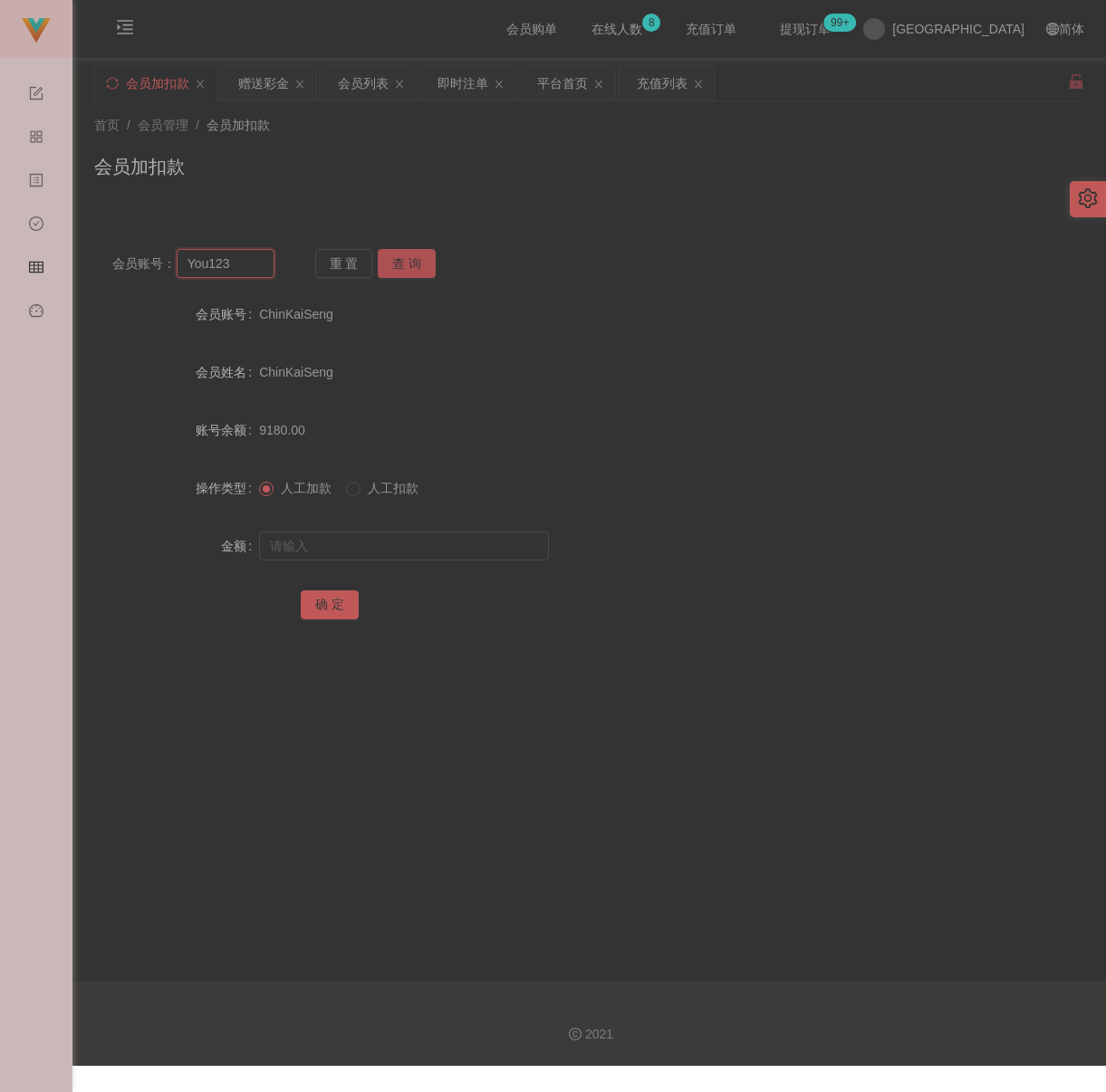
type input "You123"
drag, startPoint x: 414, startPoint y: 267, endPoint x: 417, endPoint y: 258, distance: 9.5
click at [416, 262] on button "查 询" at bounding box center [407, 264] width 58 height 29
click at [425, 551] on input "text" at bounding box center [404, 546] width 290 height 29
type input "500"
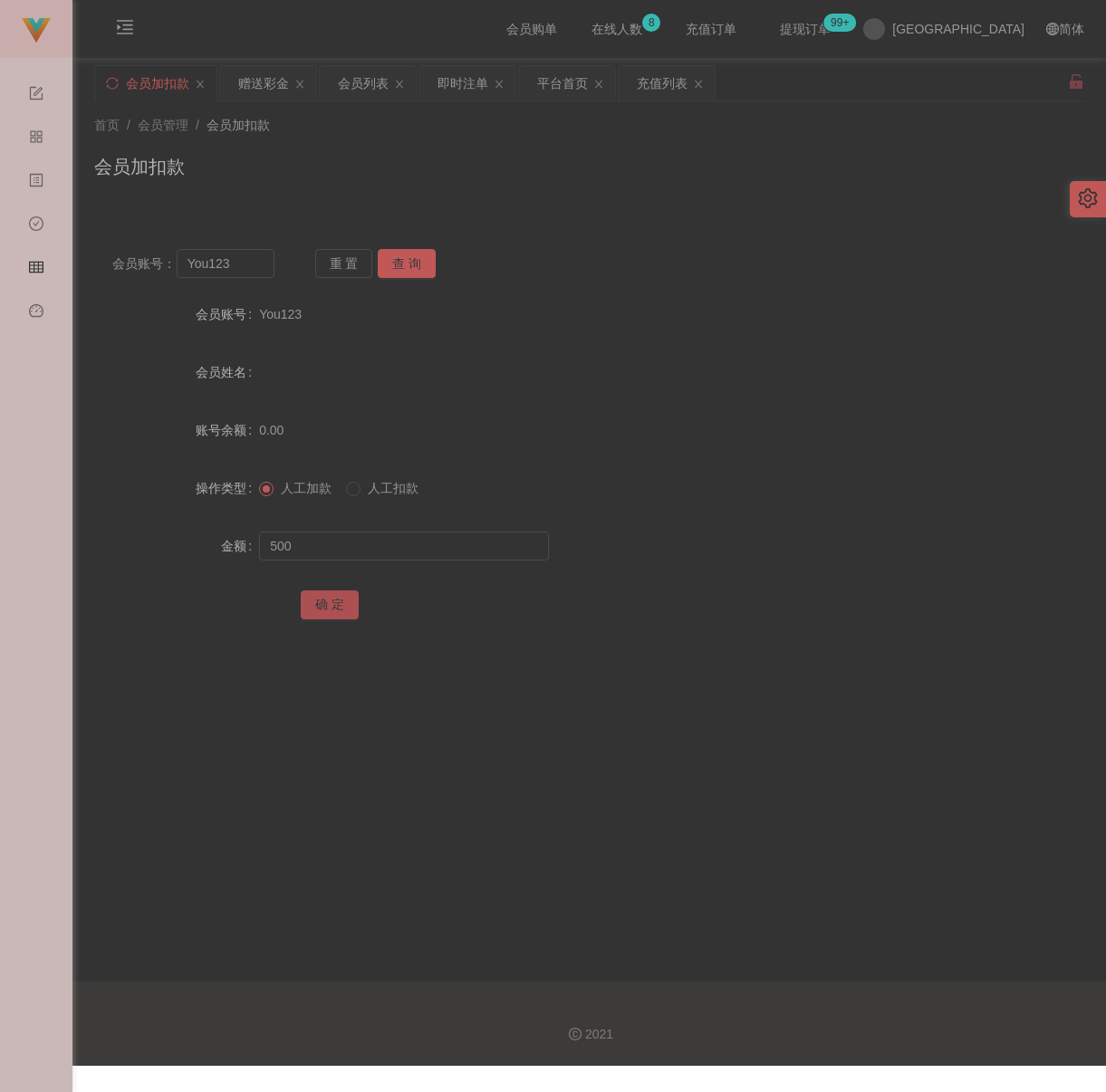
click at [339, 618] on button "确 定" at bounding box center [330, 605] width 58 height 29
